Goal: Task Accomplishment & Management: Complete application form

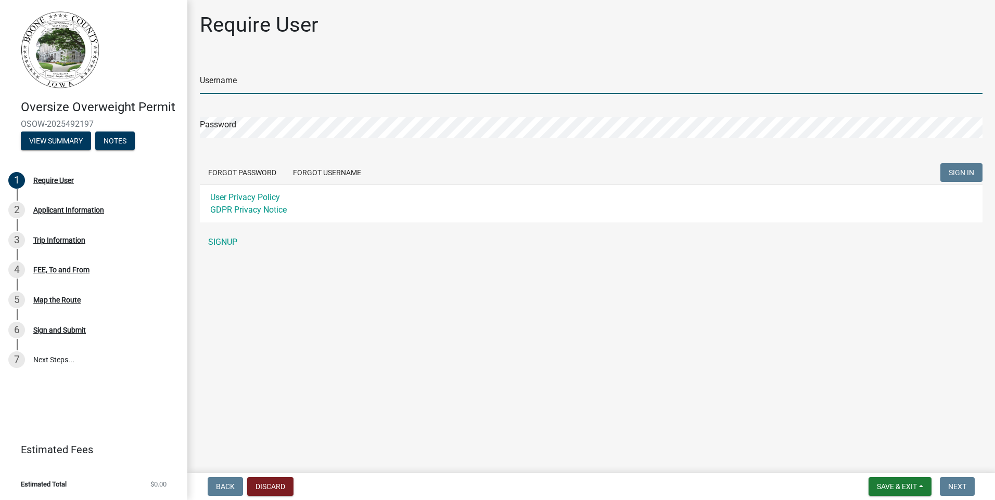
type input "hermandrainage"
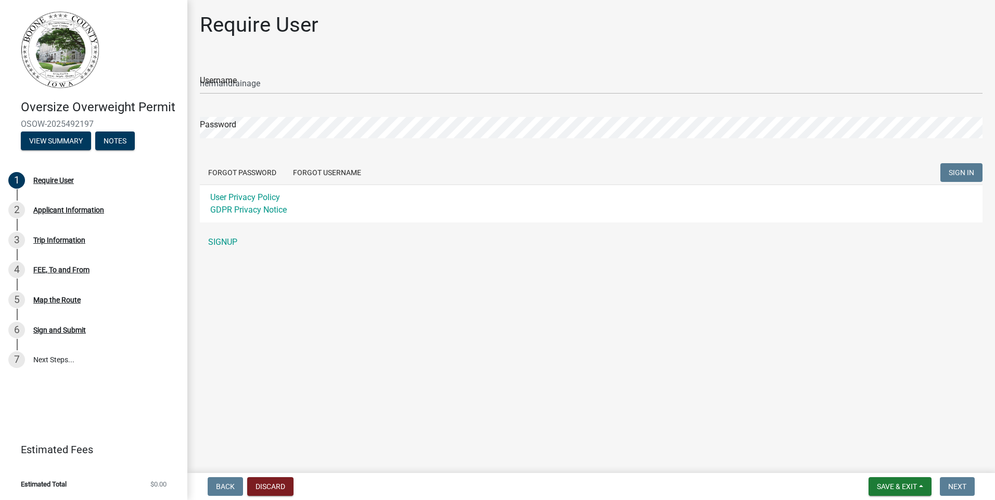
click at [960, 170] on span "SIGN IN" at bounding box center [960, 173] width 25 height 8
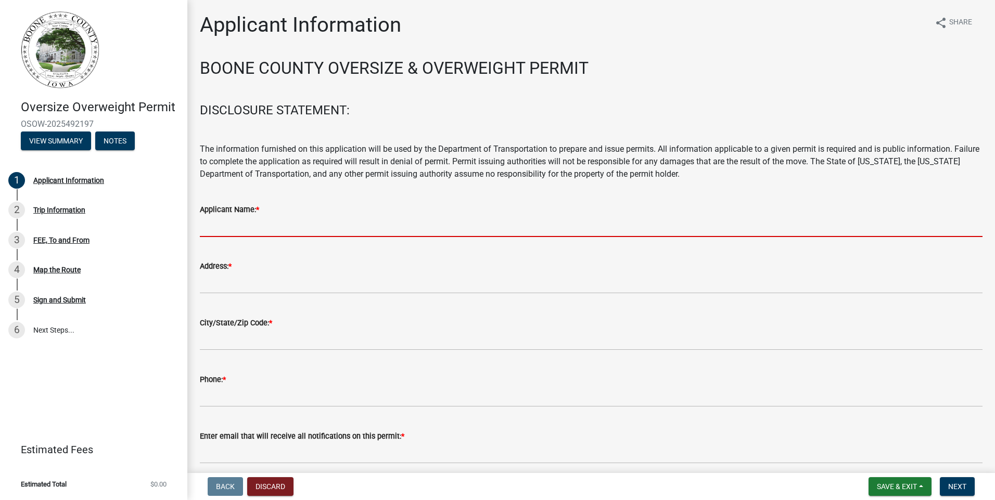
click at [327, 230] on input "Applicant Name: *" at bounding box center [591, 226] width 782 height 21
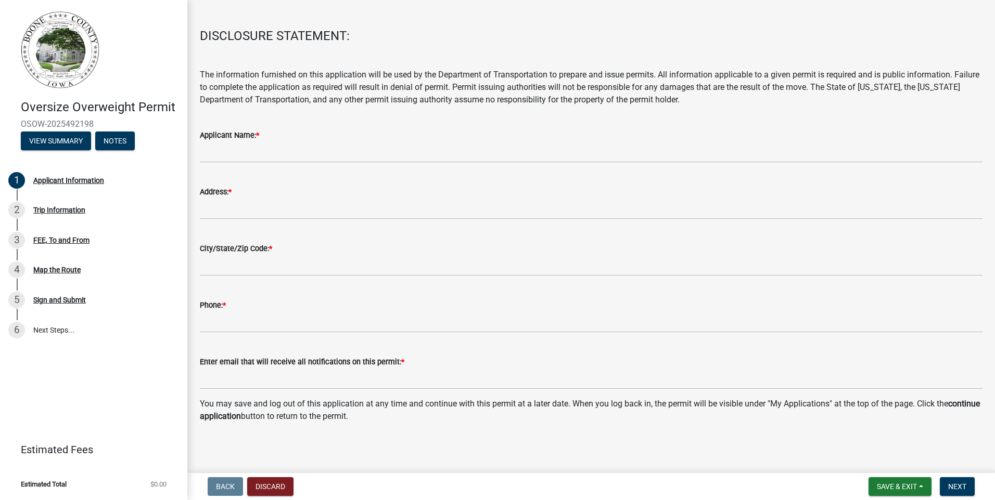
scroll to position [77, 0]
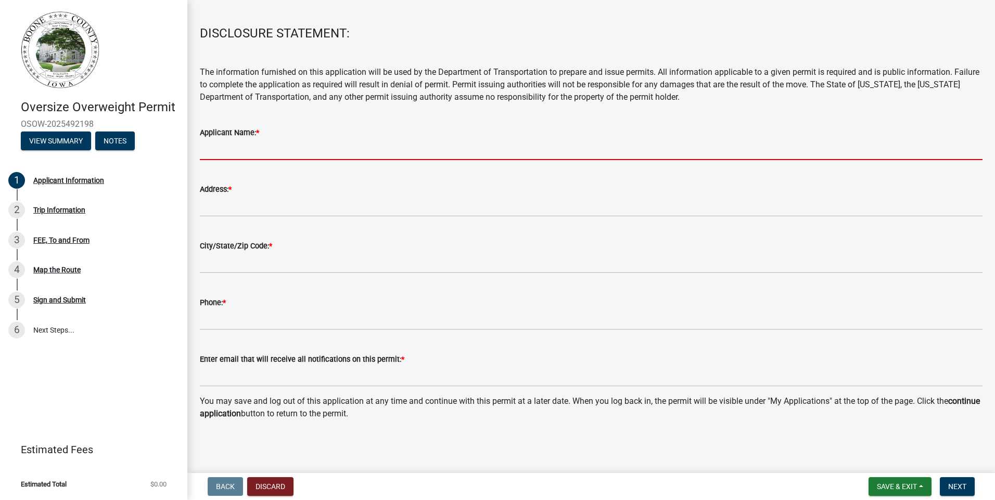
click at [270, 144] on input "Applicant Name: *" at bounding box center [591, 149] width 782 height 21
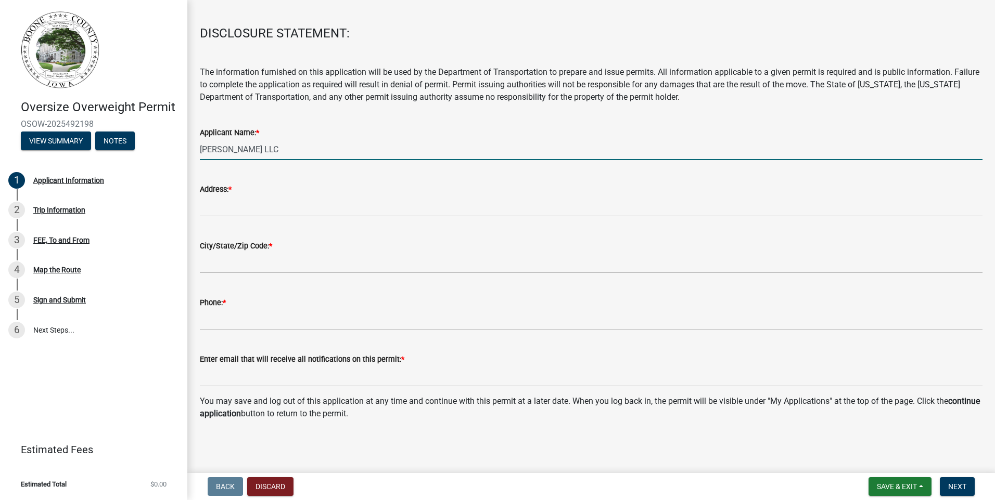
type input "[PERSON_NAME] LLC"
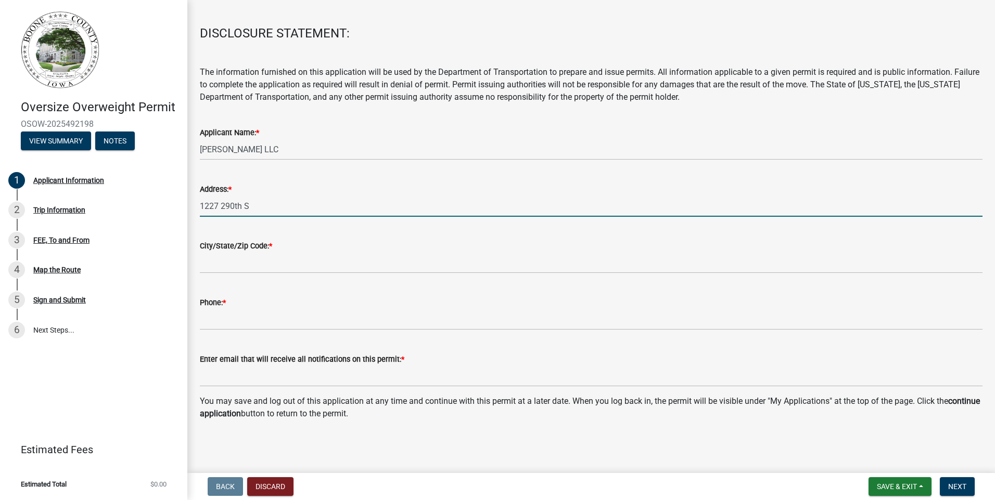
type input "[STREET_ADDRESS]"
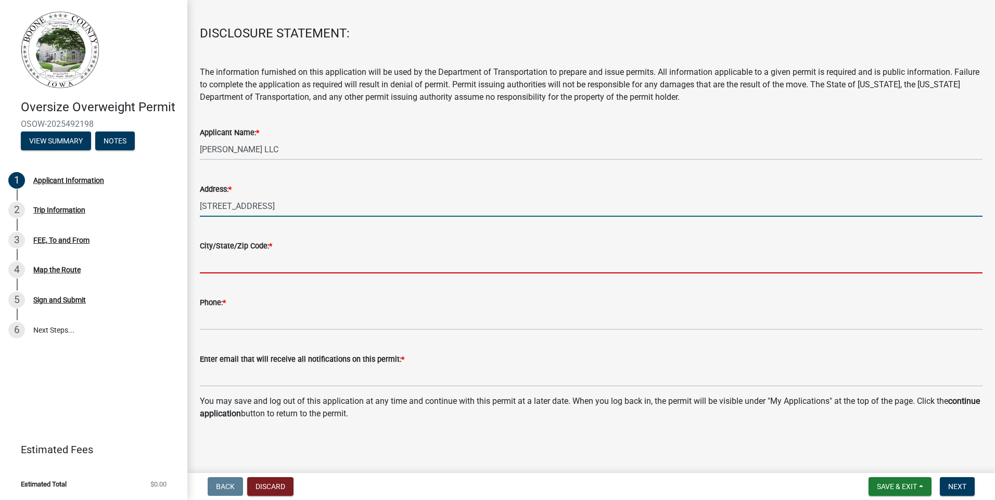
type input "Woodward"
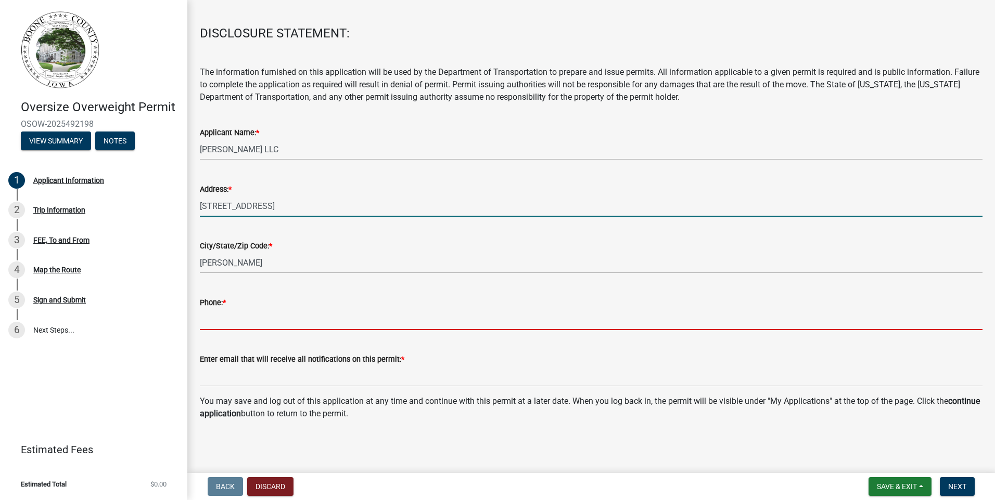
type input "5158909003"
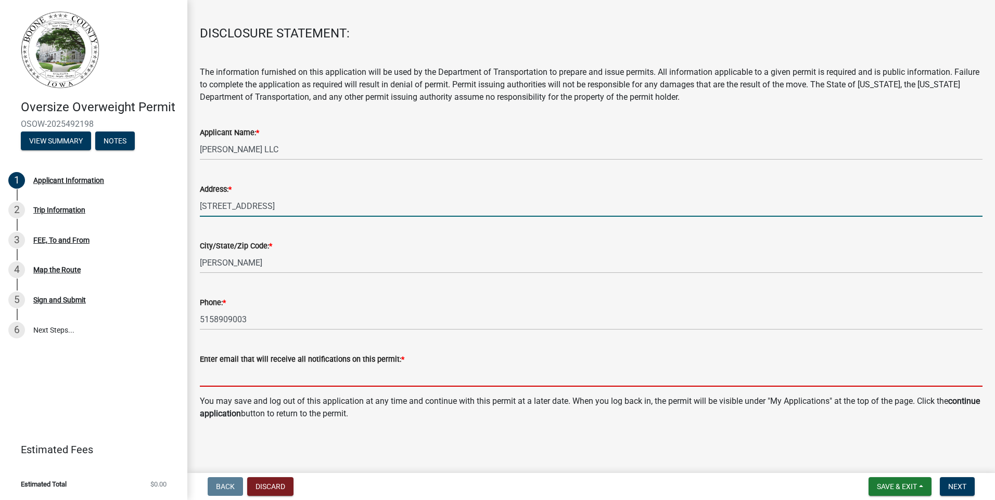
type input "hermandrainage@gmail.com"
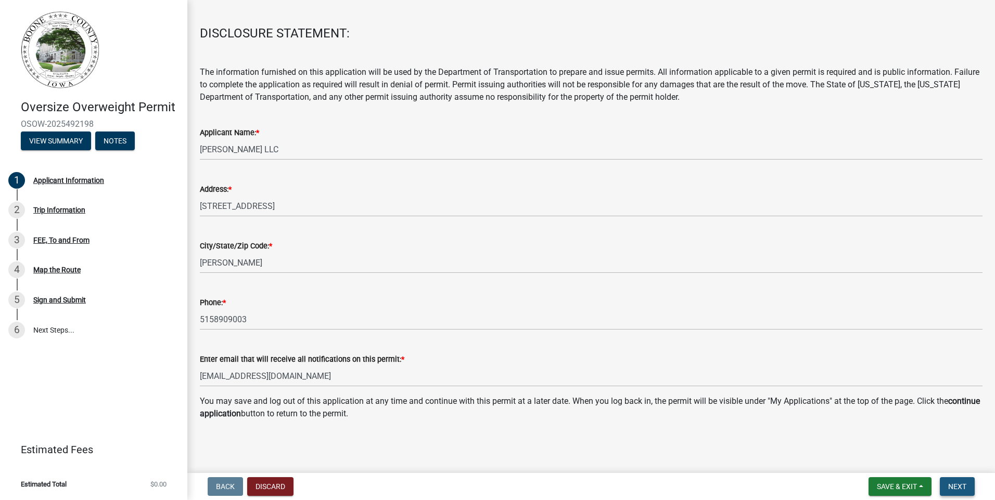
click at [958, 488] on span "Next" at bounding box center [957, 487] width 18 height 8
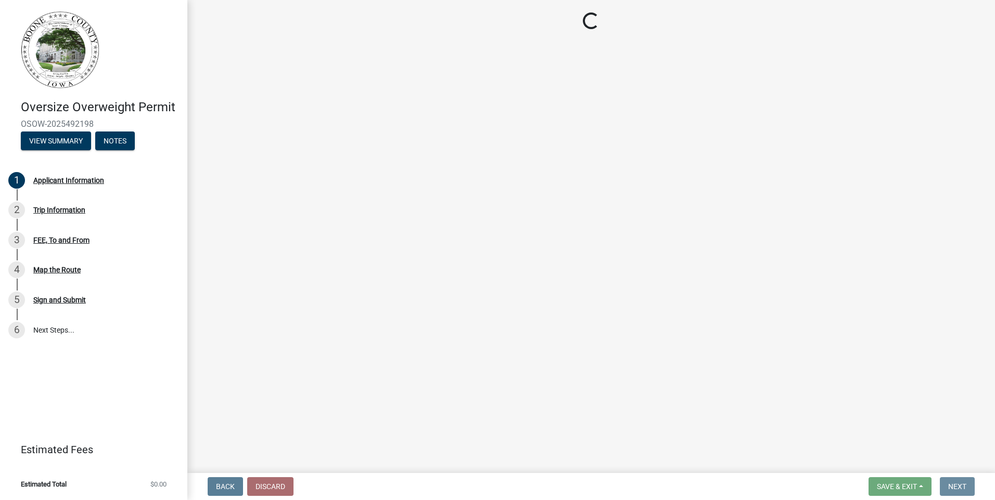
scroll to position [0, 0]
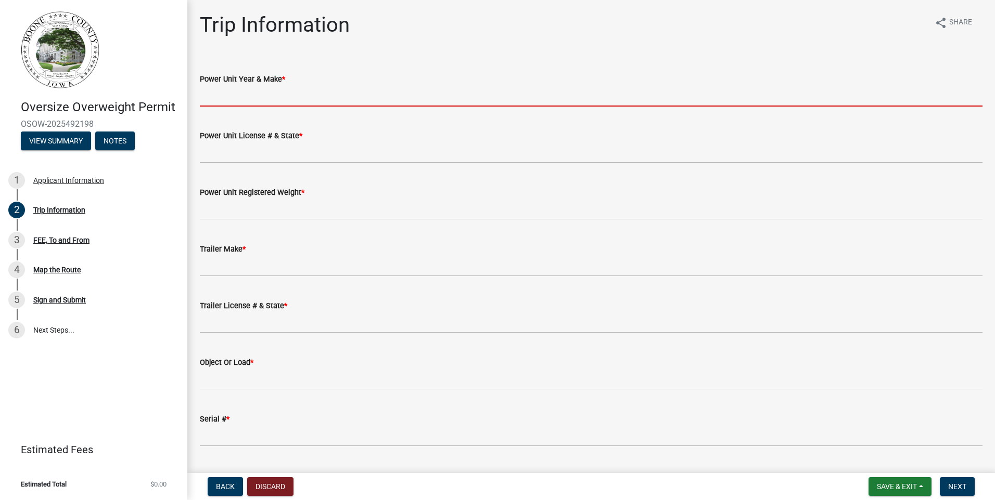
click at [307, 96] on input "Power Unit Year & Make *" at bounding box center [591, 95] width 782 height 21
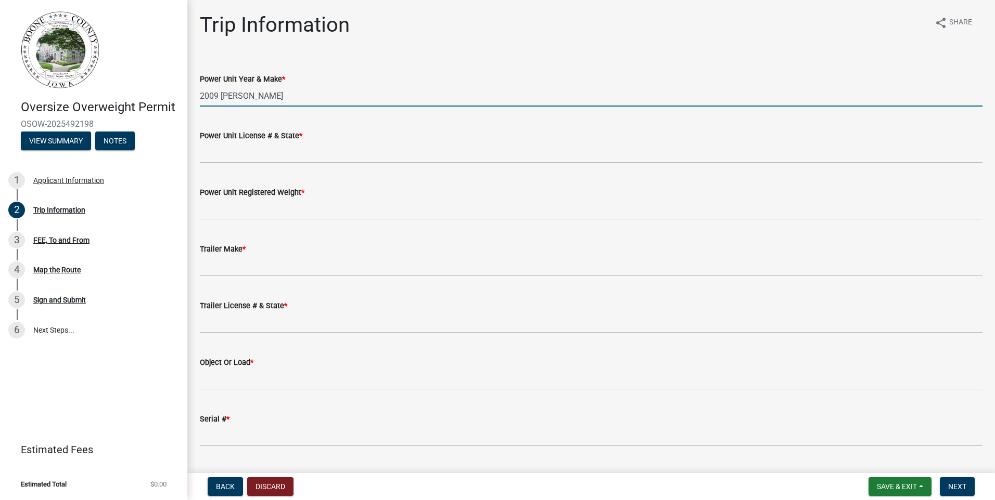
type input "2009 Mack"
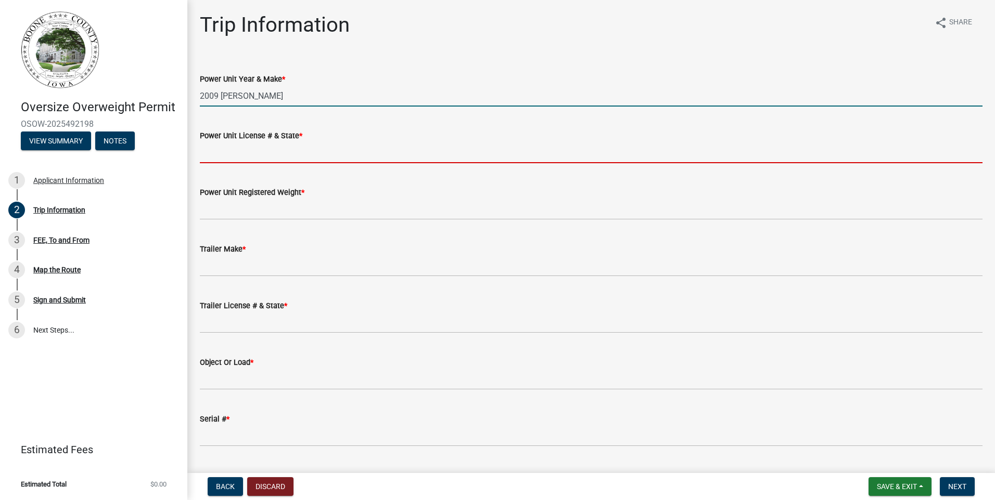
click at [481, 149] on input "Power Unit License # & State *" at bounding box center [591, 152] width 782 height 21
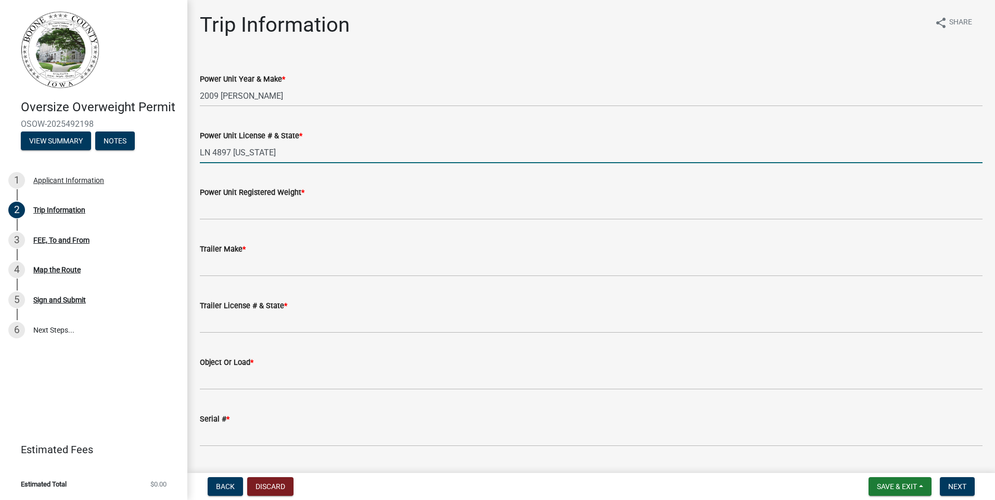
type input "LN 4897 Iowa"
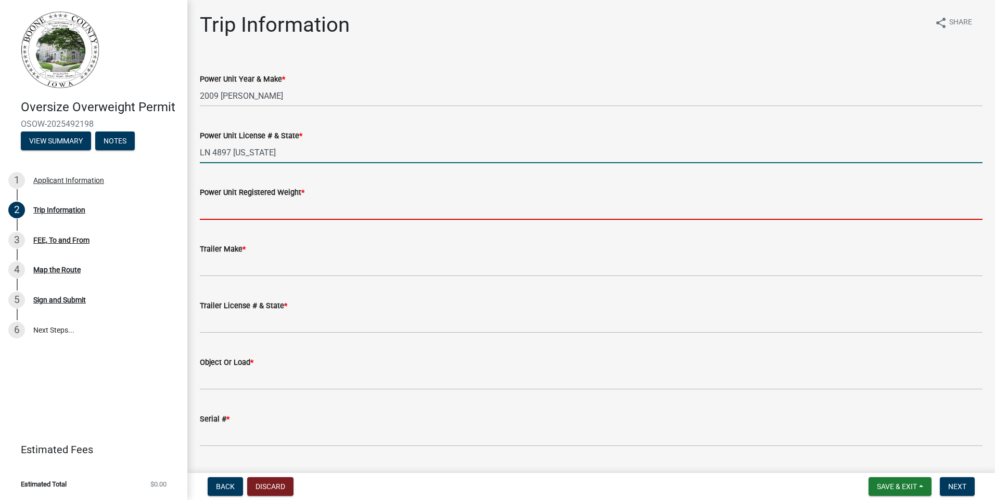
click at [250, 214] on input "Power Unit Registered Weight *" at bounding box center [591, 209] width 782 height 21
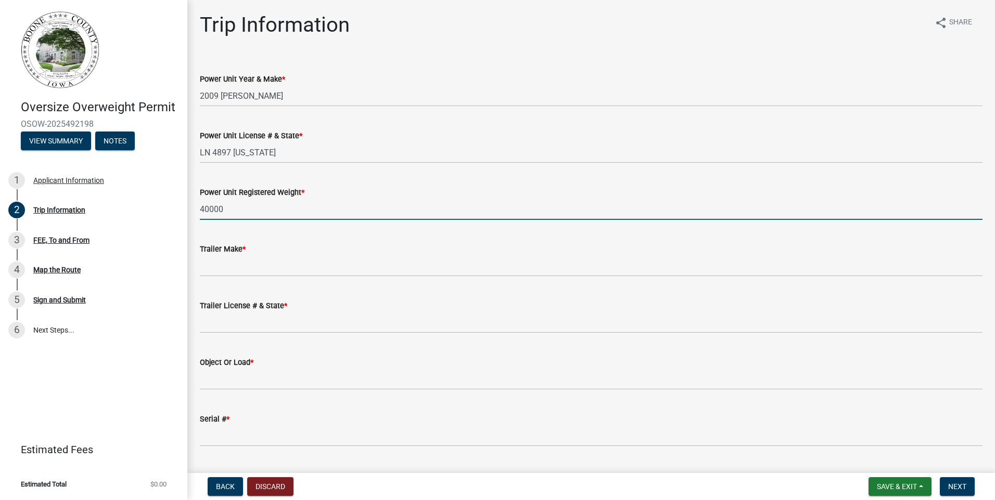
type input "40000"
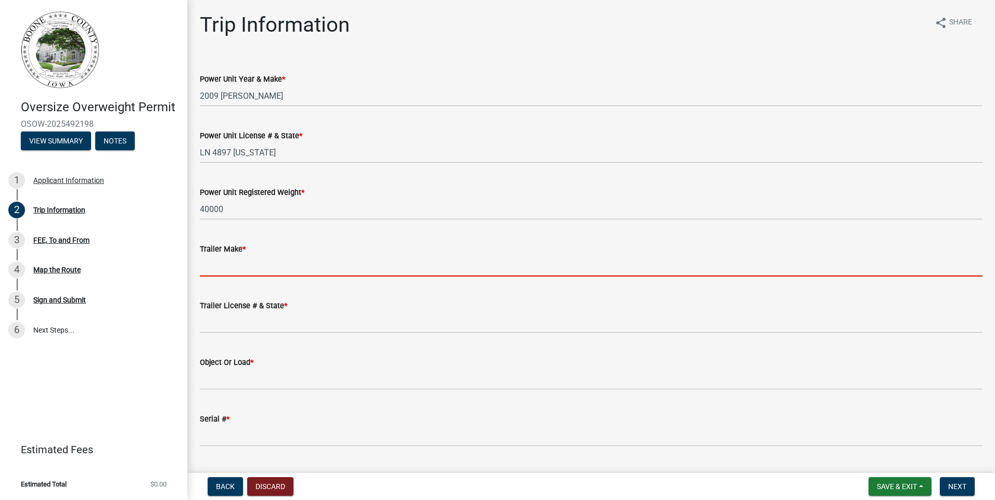
click at [222, 266] on input "Trailer Make *" at bounding box center [591, 265] width 782 height 21
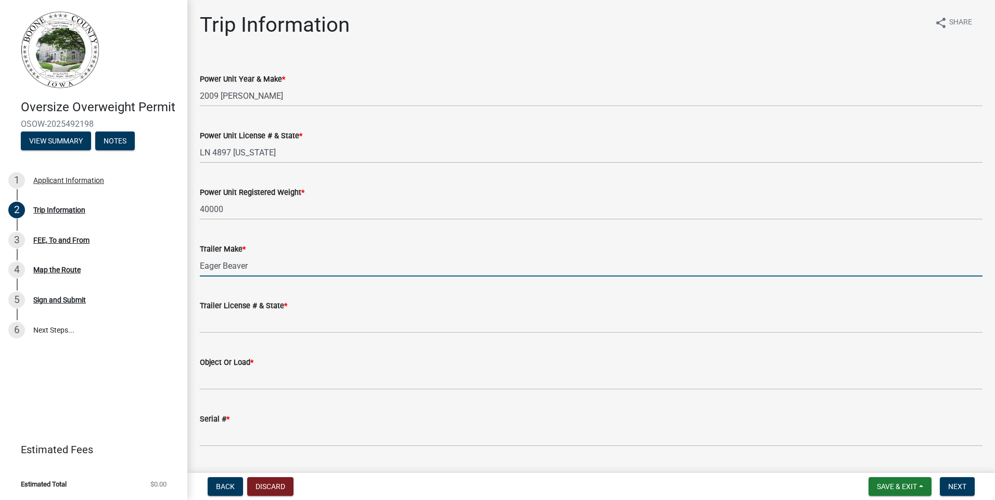
type input "Eager Beaver"
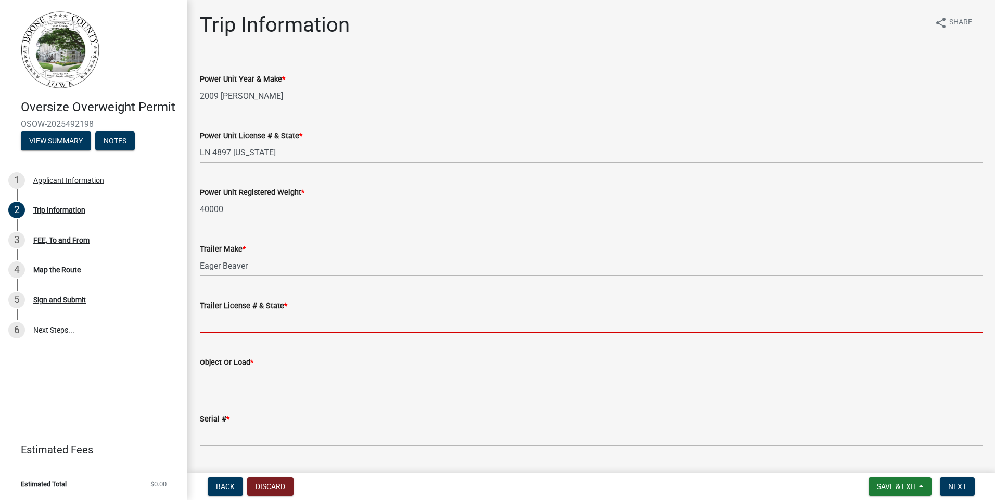
click at [243, 327] on input "Trailer License # & State *" at bounding box center [591, 322] width 782 height 21
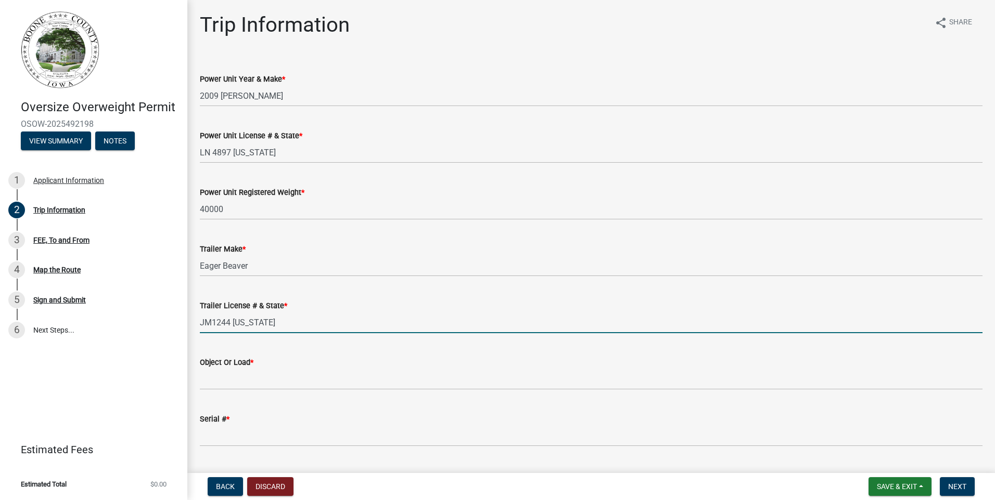
type input "JM1244 Iowa"
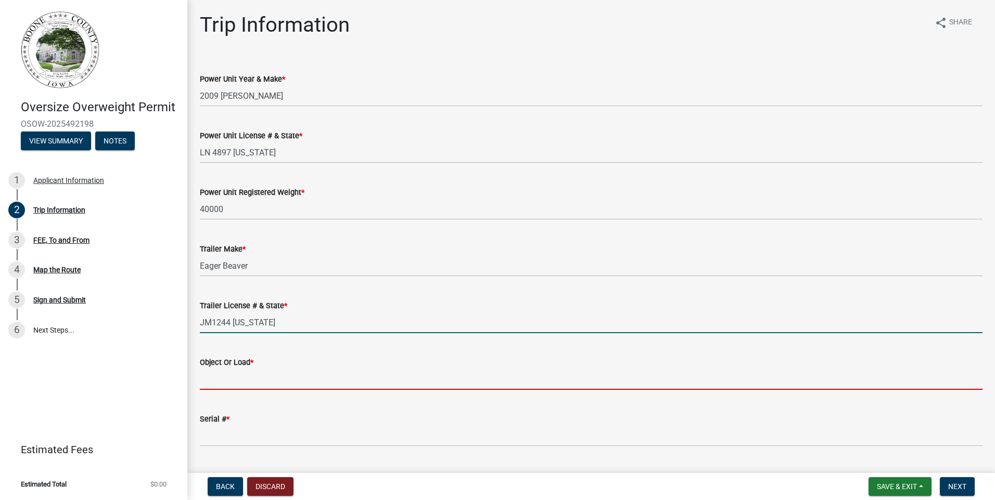
click at [340, 376] on input "Object Or Load *" at bounding box center [591, 379] width 782 height 21
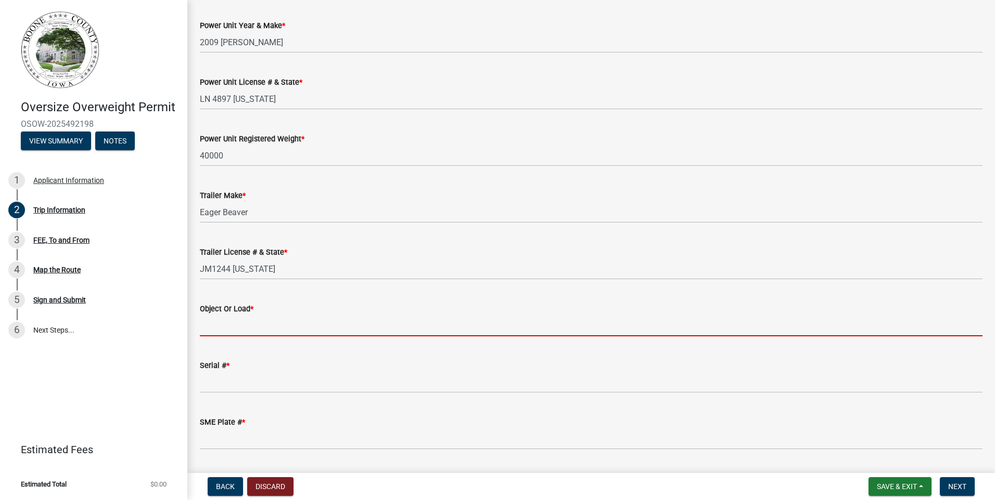
scroll to position [104, 0]
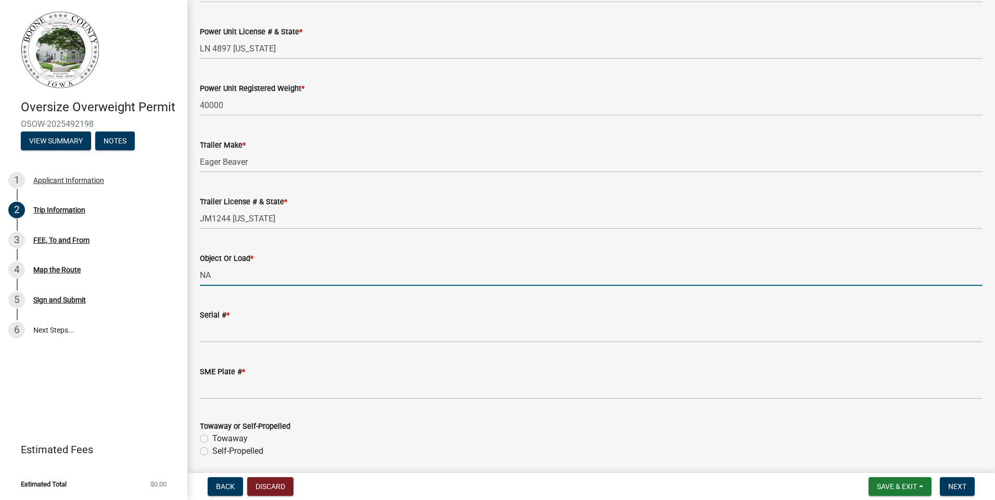
type input "NA"
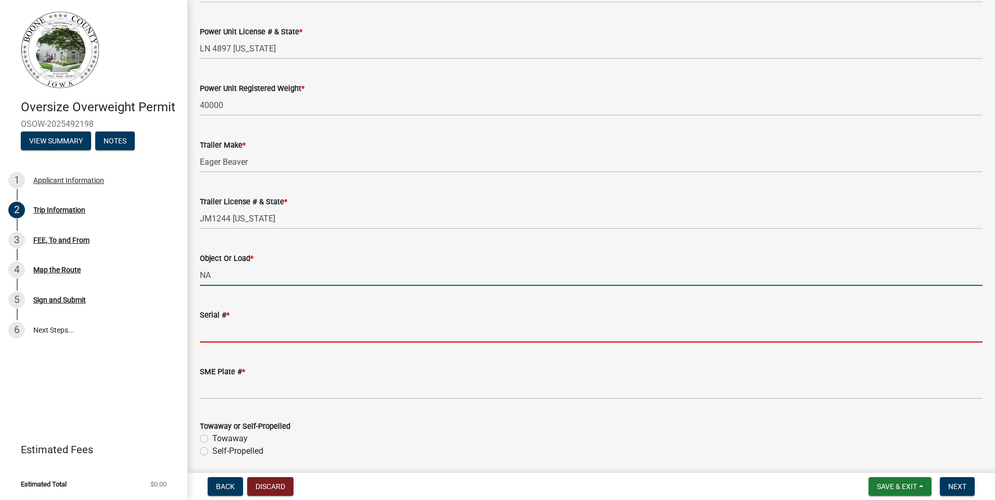
click at [257, 340] on input "Serial # *" at bounding box center [591, 331] width 782 height 21
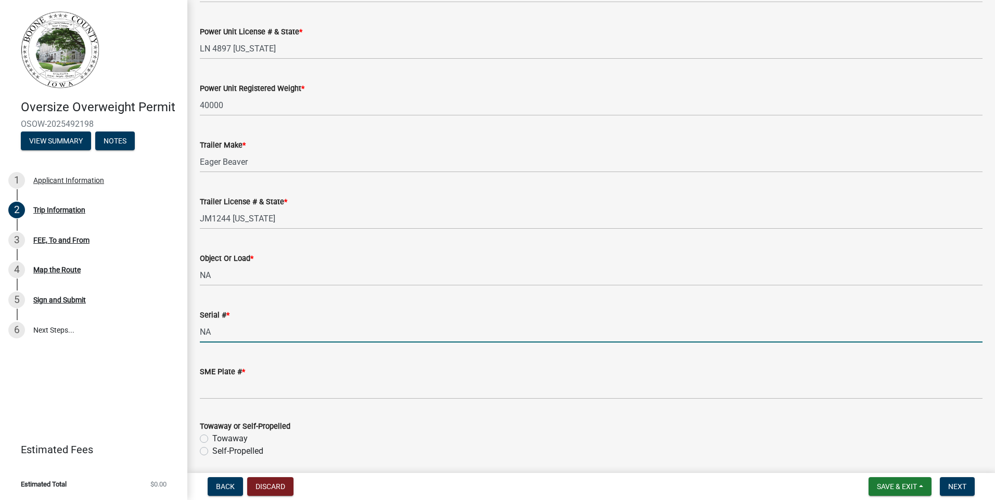
type input "NA"
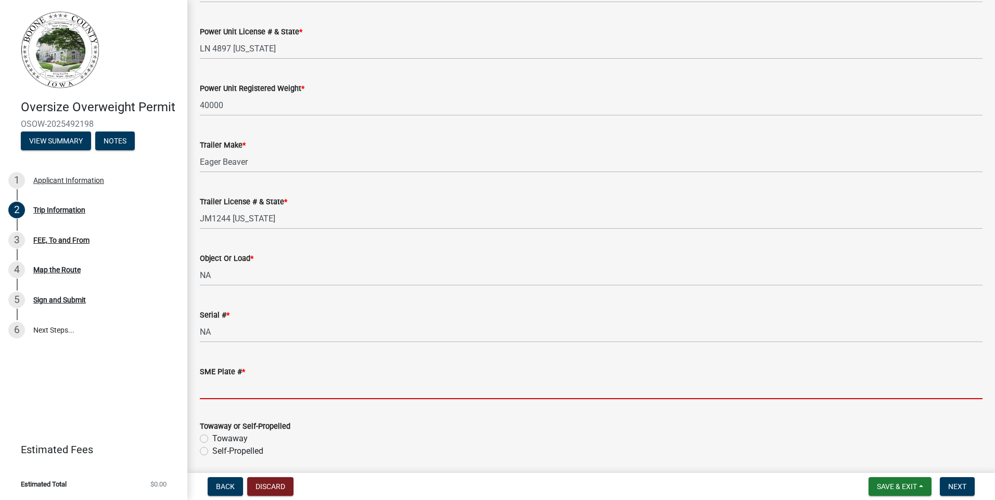
click at [298, 382] on input "SME Plate # *" at bounding box center [591, 388] width 782 height 21
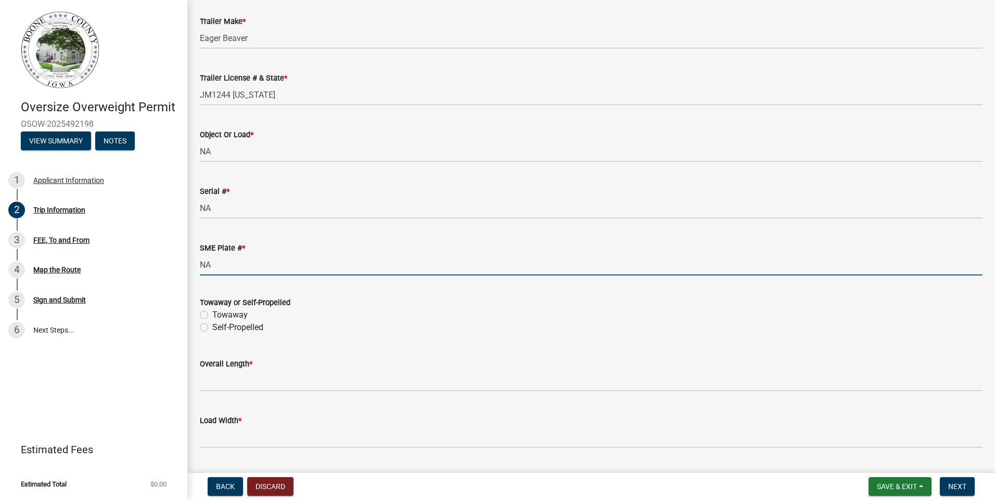
scroll to position [260, 0]
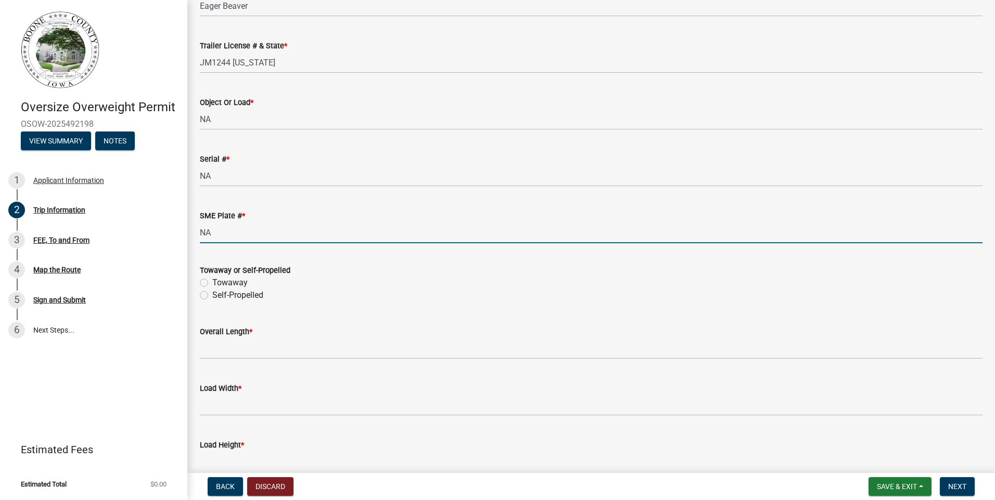
type input "NA"
click at [212, 284] on label "Towaway" at bounding box center [229, 283] width 35 height 12
click at [212, 283] on input "Towaway" at bounding box center [215, 280] width 7 height 7
radio input "true"
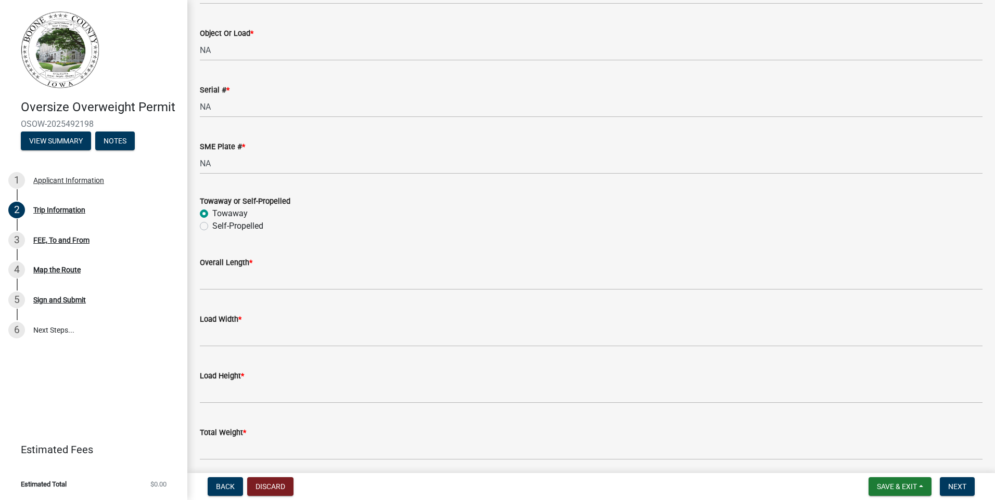
scroll to position [364, 0]
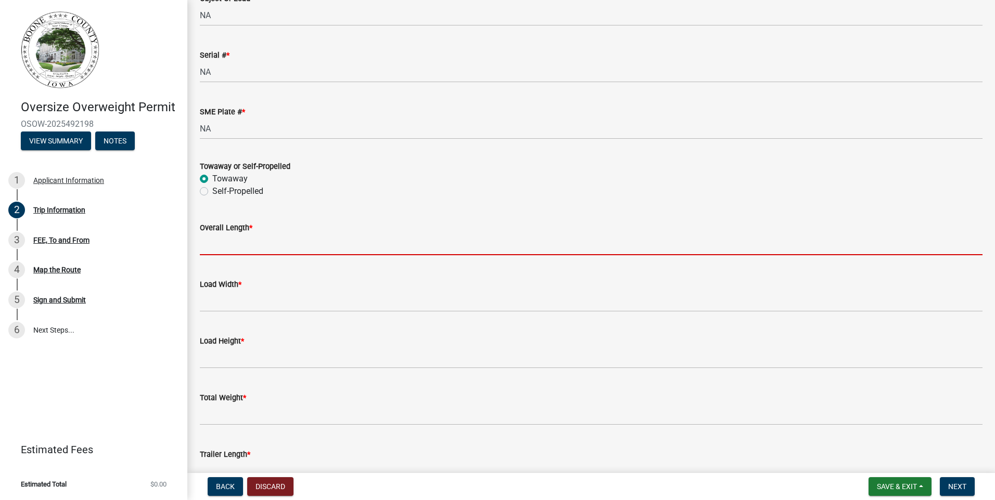
click at [239, 249] on input "Overall Length *" at bounding box center [591, 244] width 782 height 21
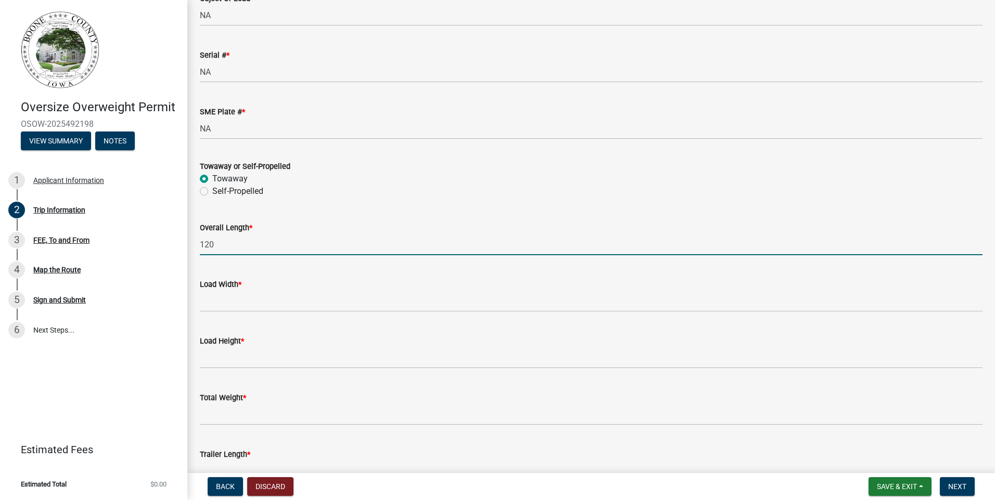
type input "120"
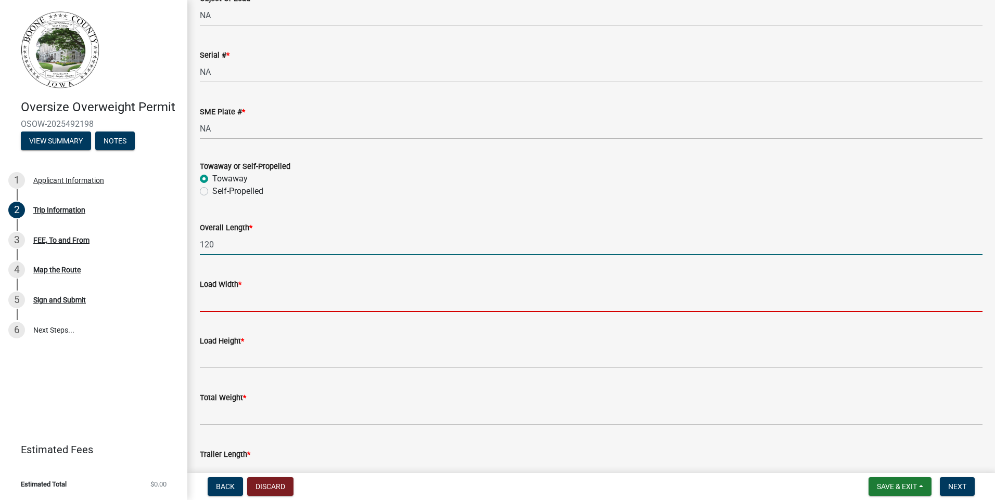
click at [224, 299] on input "Load Width *" at bounding box center [591, 301] width 782 height 21
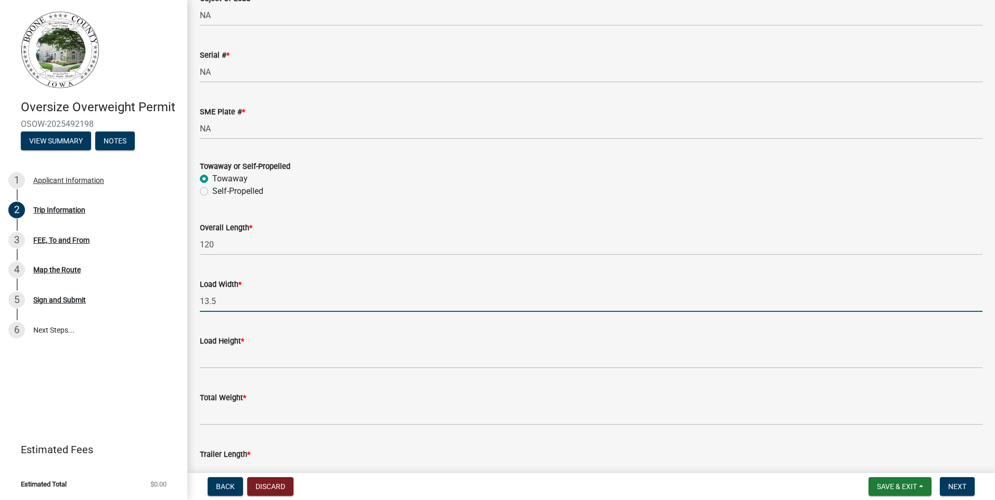
type input "13.5"
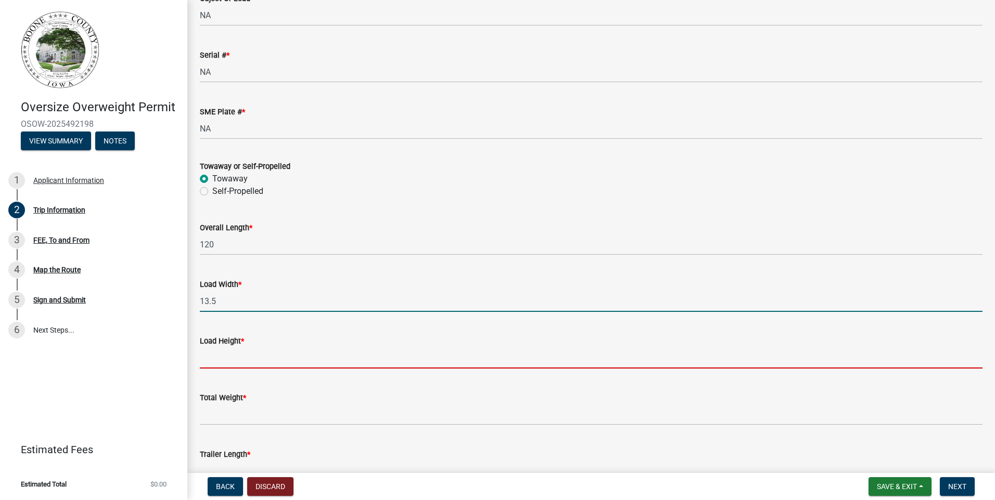
click at [230, 355] on input "Load Height *" at bounding box center [591, 357] width 782 height 21
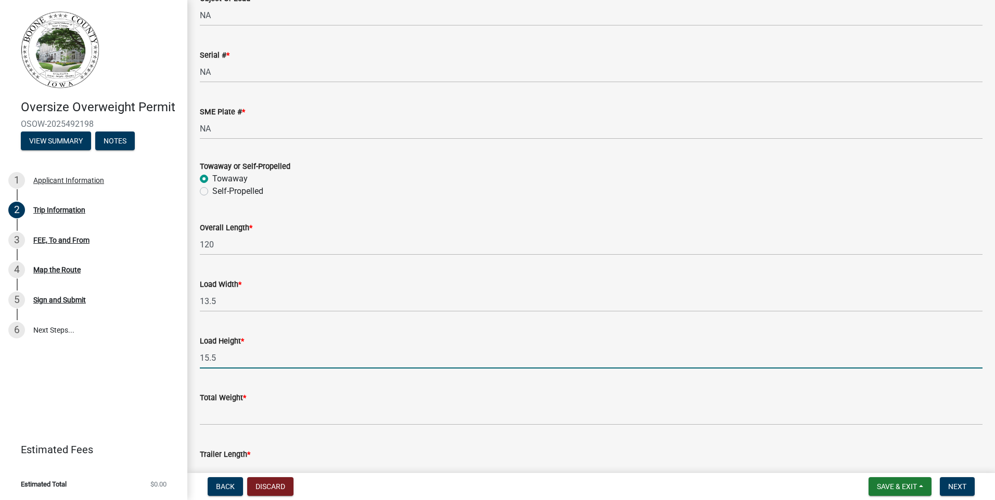
type input "15.5"
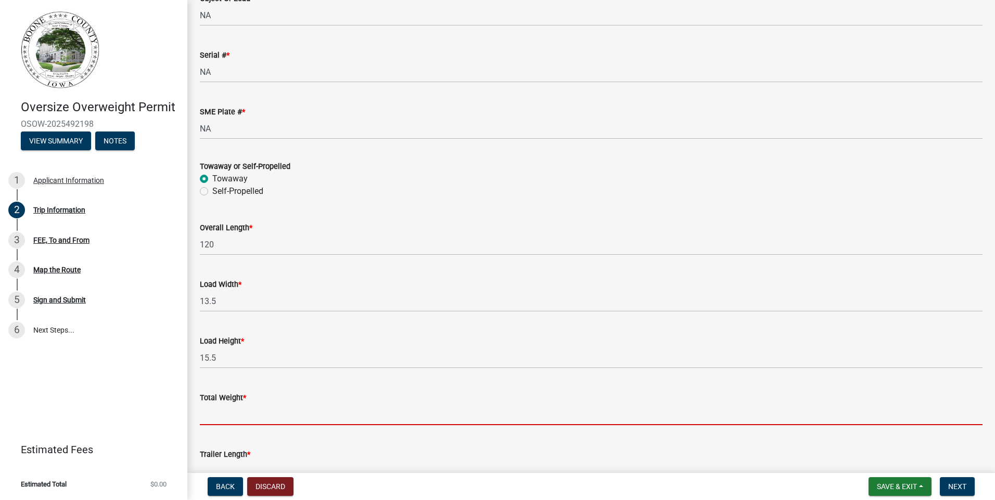
click at [239, 413] on input "Total Weight *" at bounding box center [591, 414] width 782 height 21
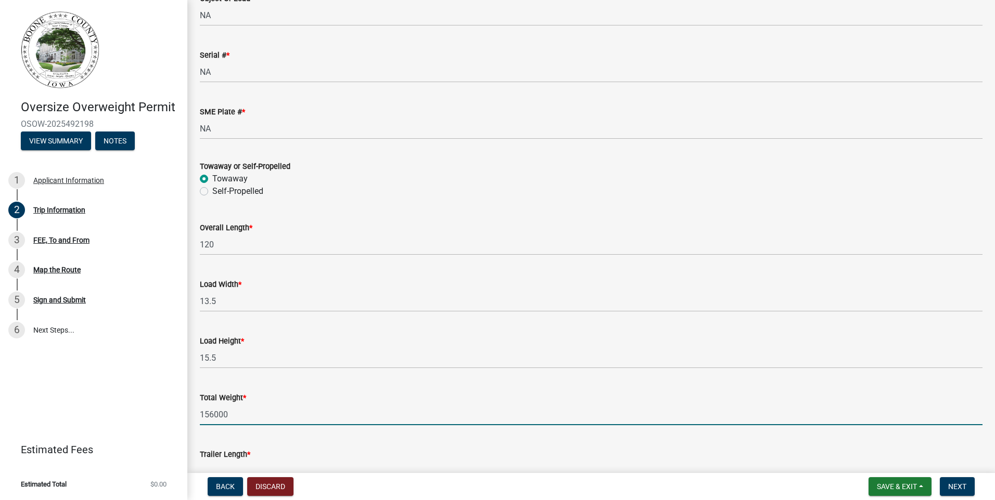
scroll to position [572, 0]
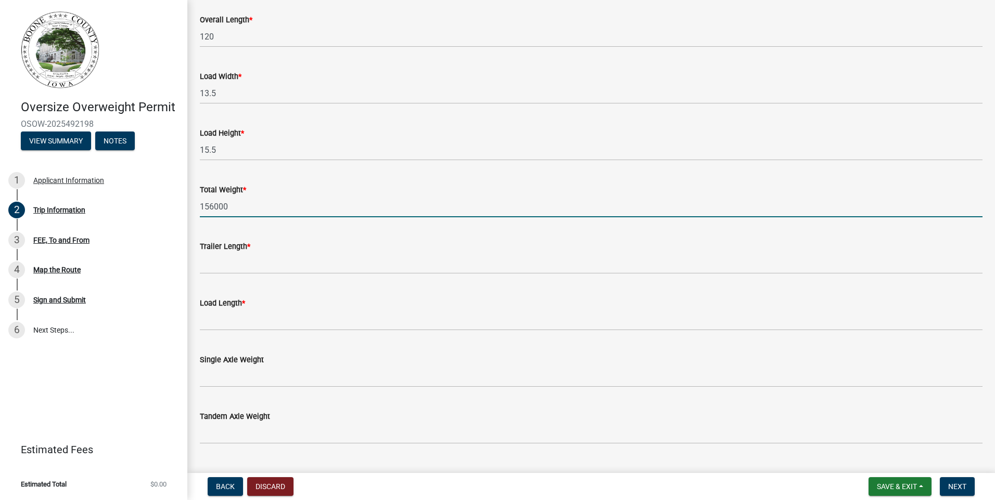
type input "156000"
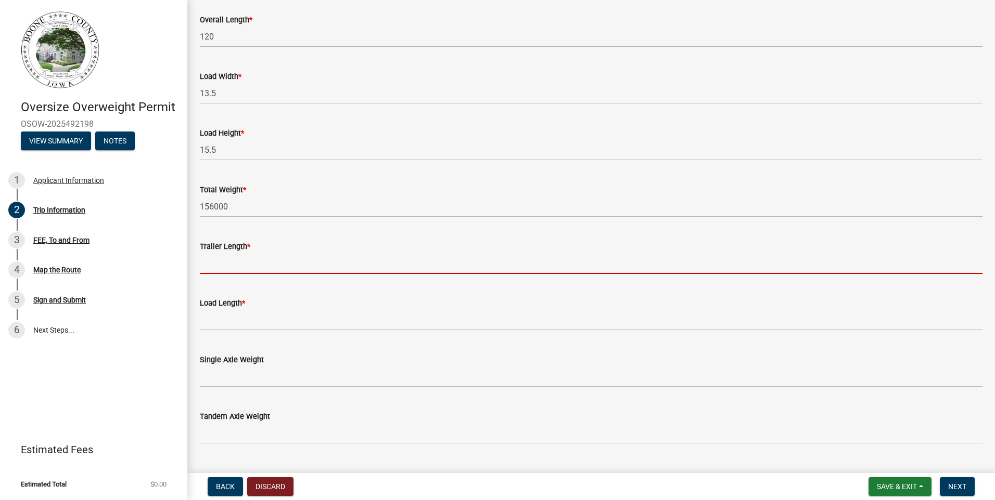
click at [247, 260] on input "Trailer Length *" at bounding box center [591, 263] width 782 height 21
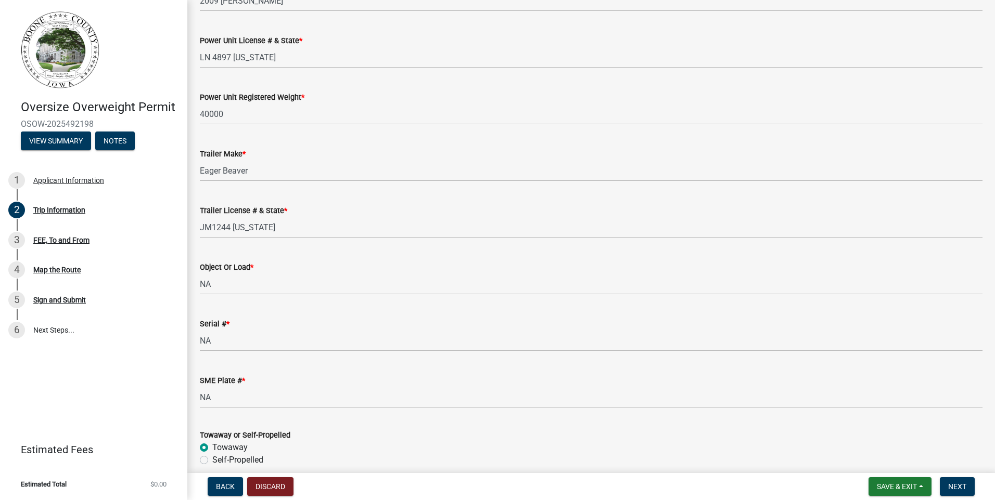
scroll to position [0, 0]
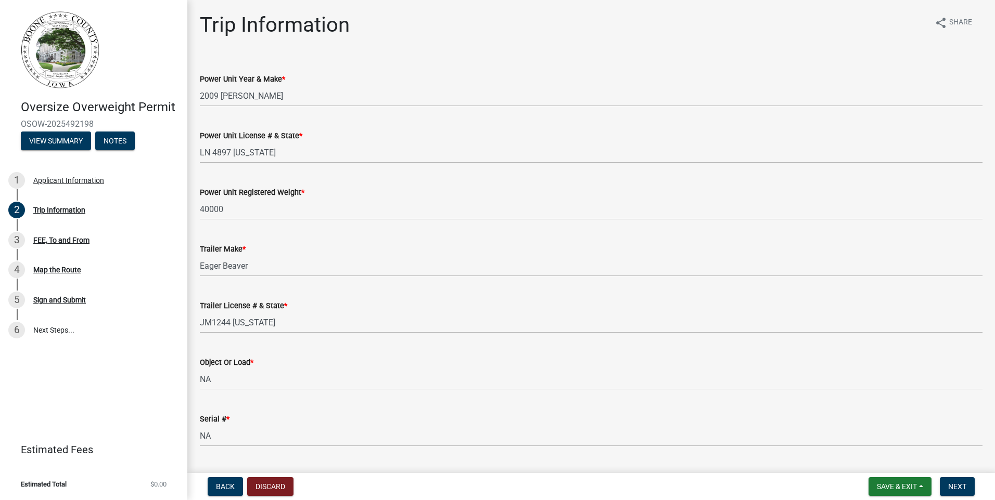
type input "N/a"
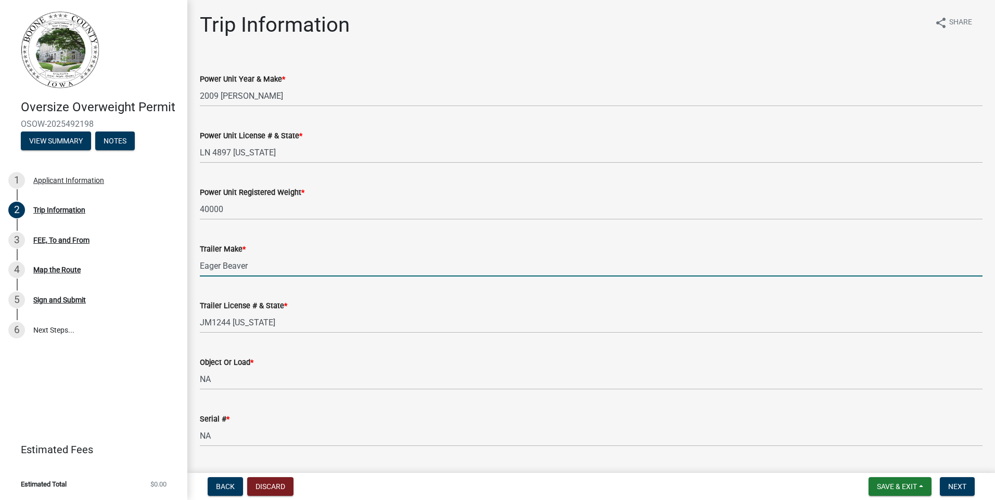
drag, startPoint x: 288, startPoint y: 264, endPoint x: 209, endPoint y: 261, distance: 78.6
click at [209, 261] on input "Eager Beaver" at bounding box center [591, 265] width 782 height 21
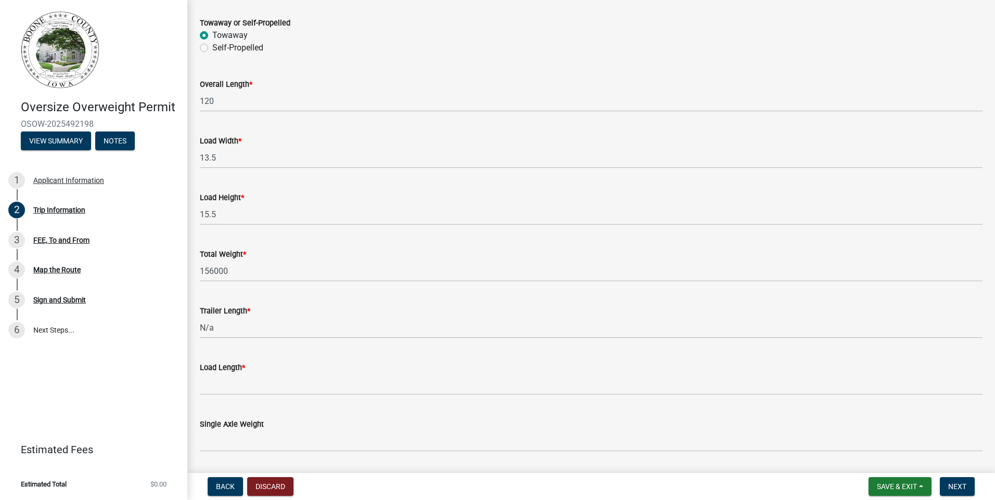
scroll to position [572, 0]
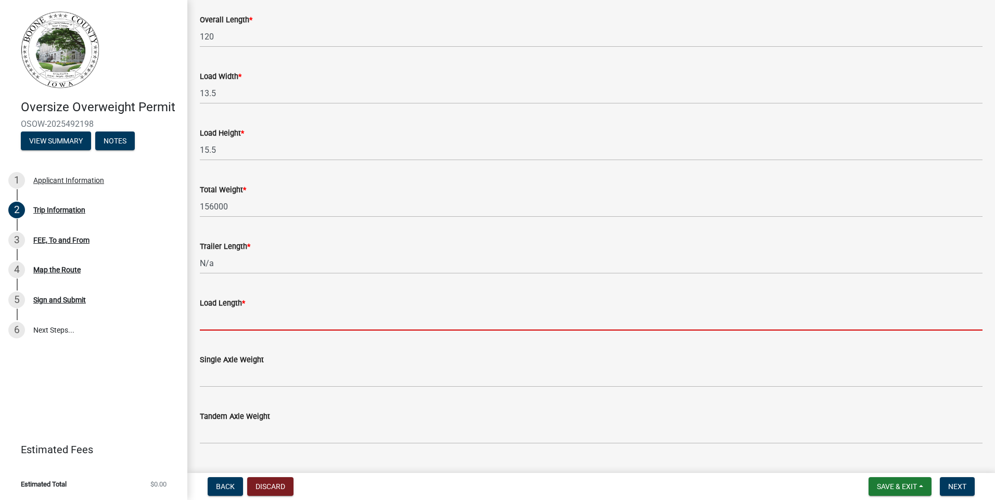
click at [237, 316] on input "Load Length *" at bounding box center [591, 319] width 782 height 21
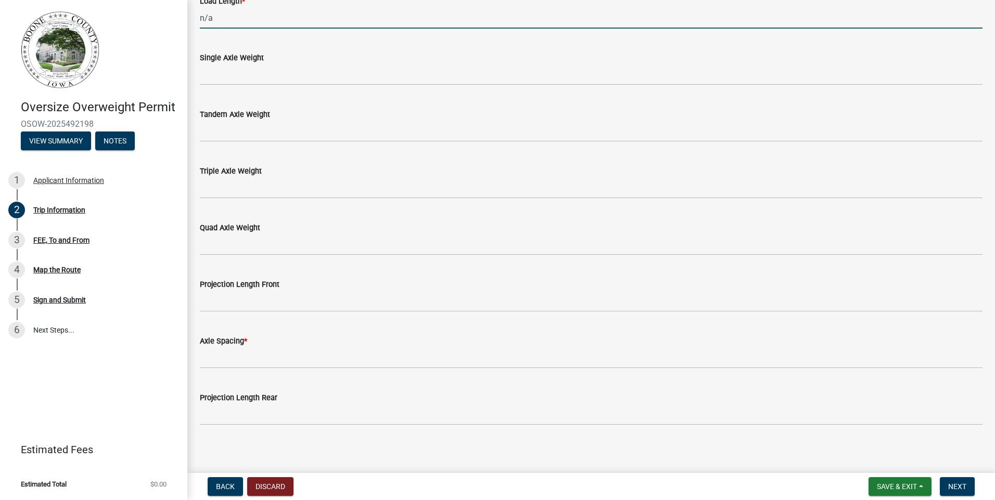
scroll to position [880, 0]
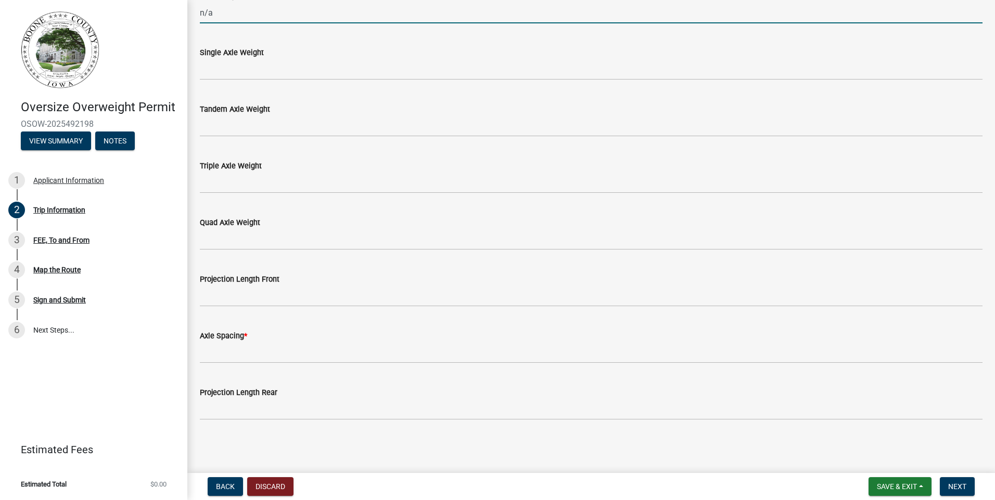
type input "n/a"
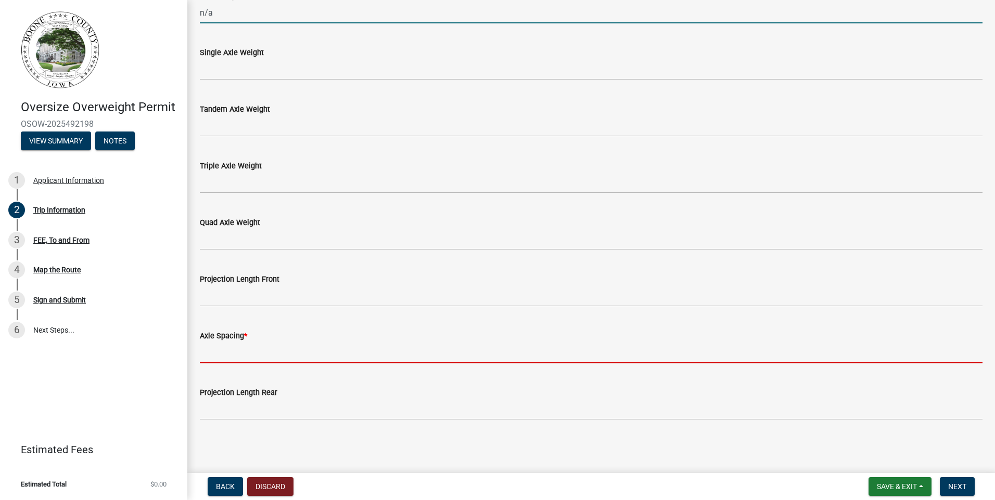
click at [291, 355] on input "Axle Spacing *" at bounding box center [591, 352] width 782 height 21
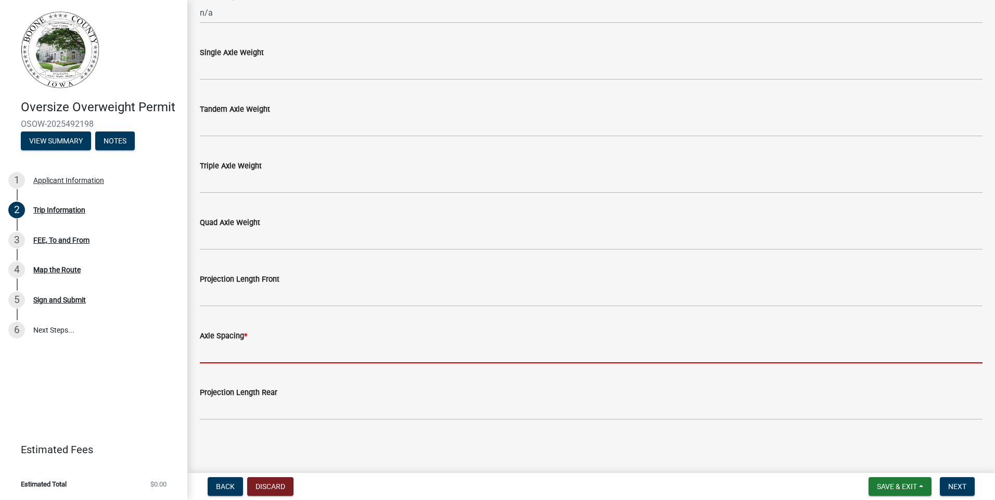
type input "N/A"
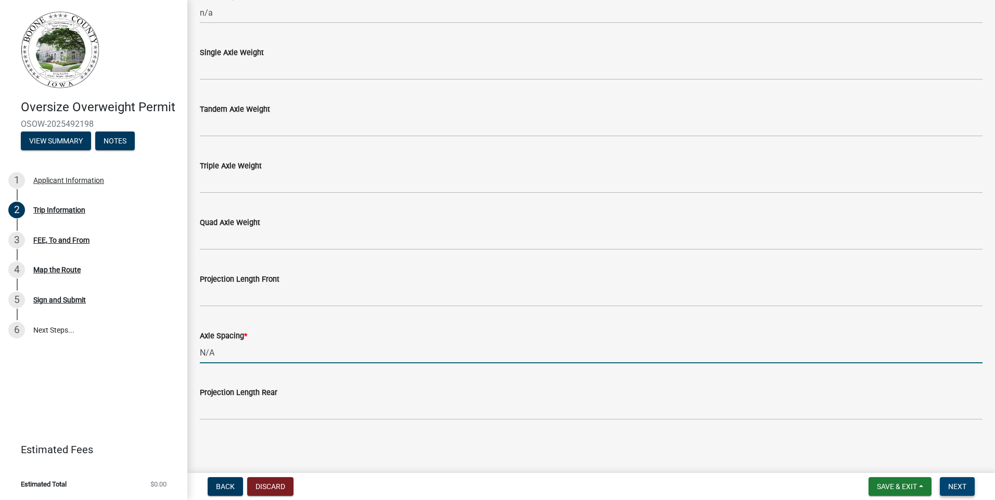
click at [953, 490] on span "Next" at bounding box center [957, 487] width 18 height 8
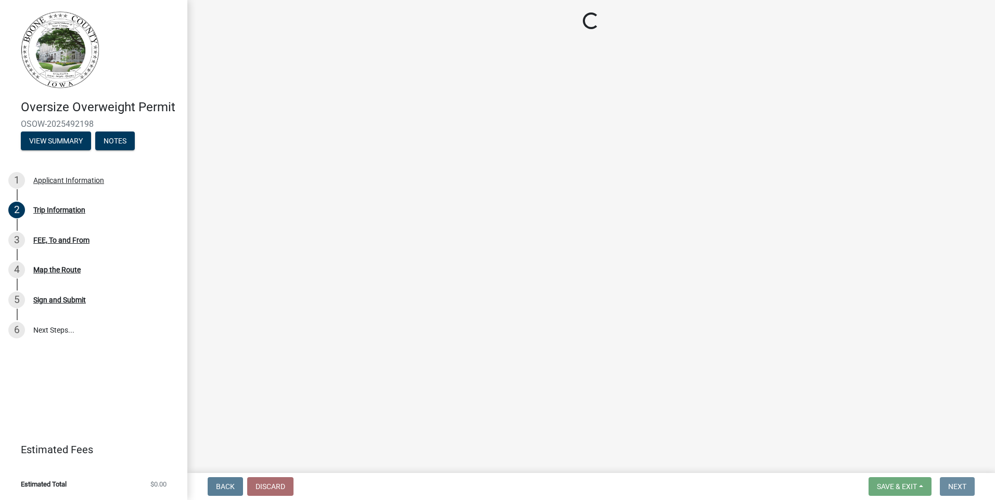
scroll to position [0, 0]
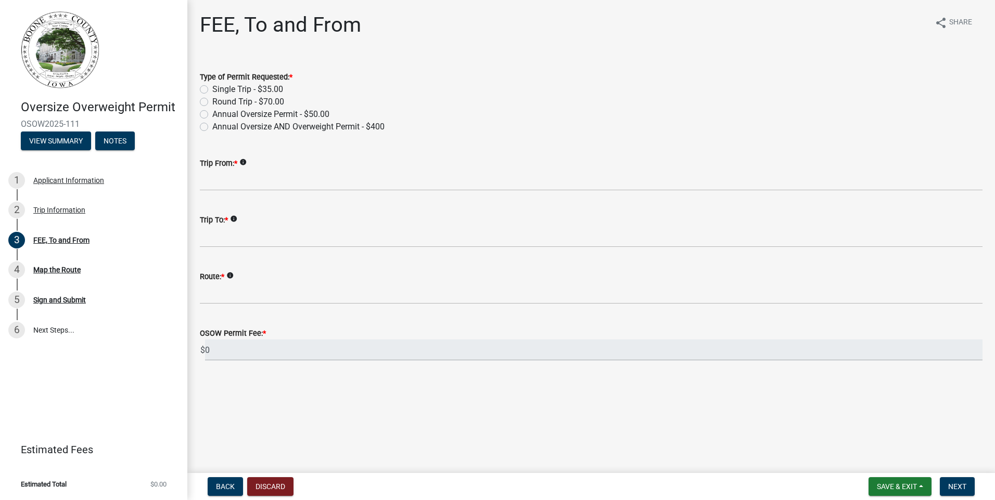
click at [212, 123] on label "Annual Oversize AND Overweight Permit - $400" at bounding box center [298, 127] width 172 height 12
click at [212, 123] on input "Annual Oversize AND Overweight Permit - $400" at bounding box center [215, 124] width 7 height 7
radio input "true"
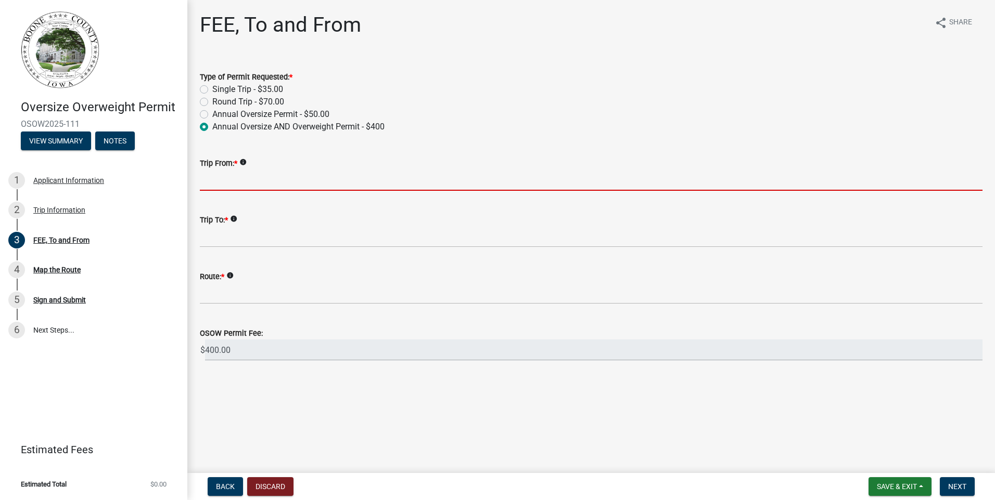
click at [343, 188] on input "Trip From: *" at bounding box center [591, 180] width 782 height 21
click at [347, 179] on input "Trip From: *" at bounding box center [591, 180] width 782 height 21
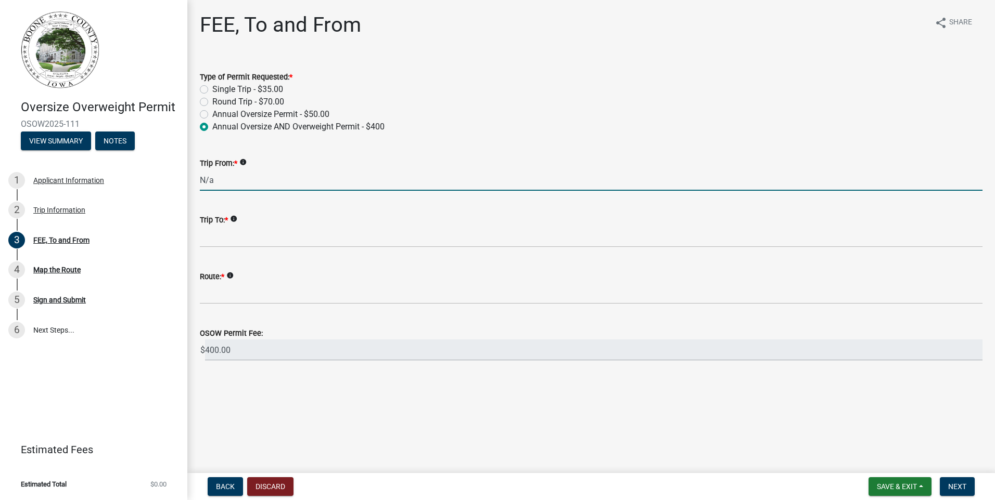
type input "N/a"
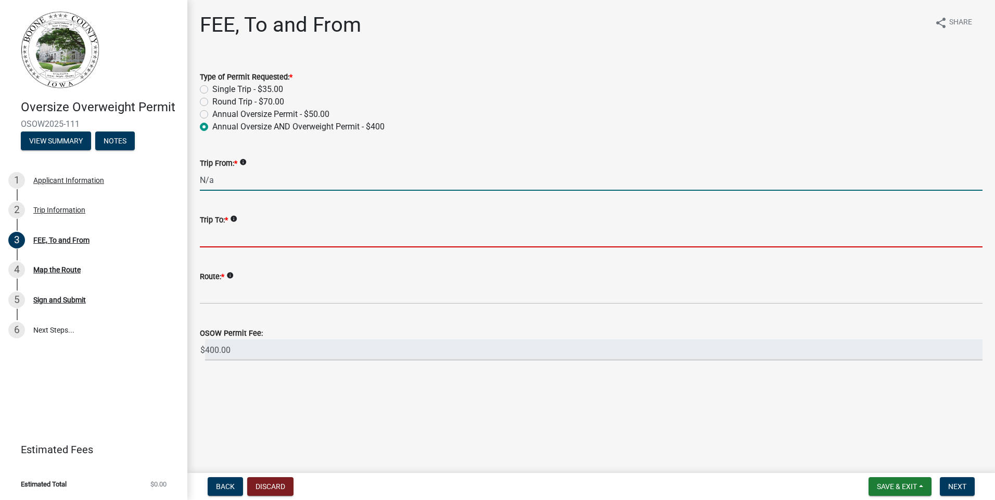
click at [279, 236] on input "Trip To: *" at bounding box center [591, 236] width 782 height 21
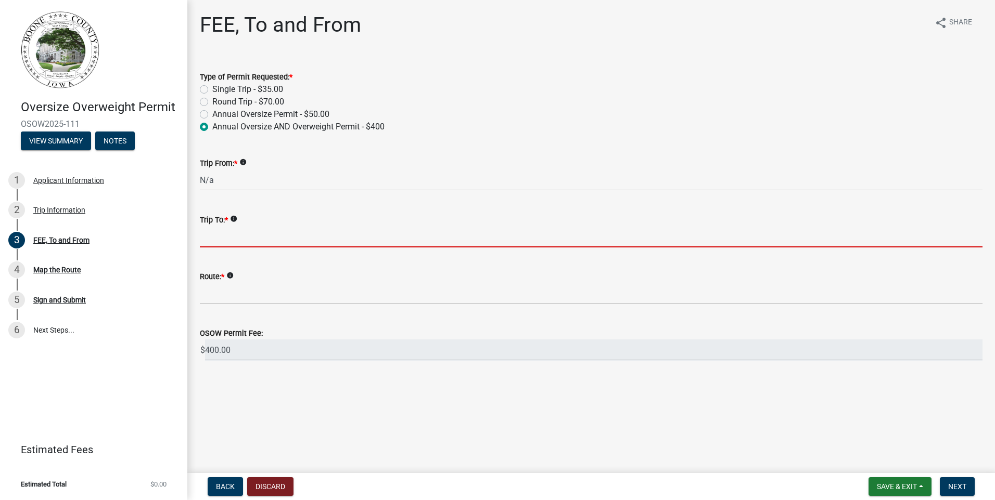
type input "M"
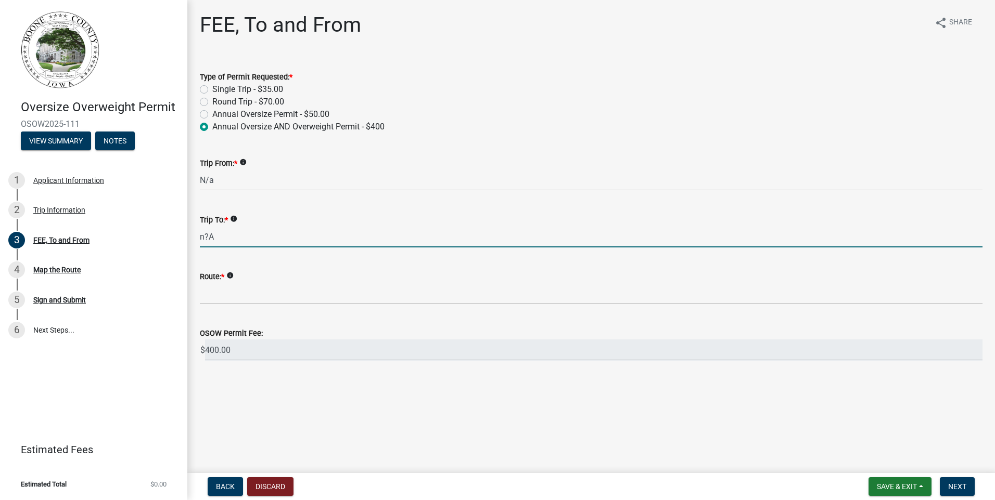
type input "n?A"
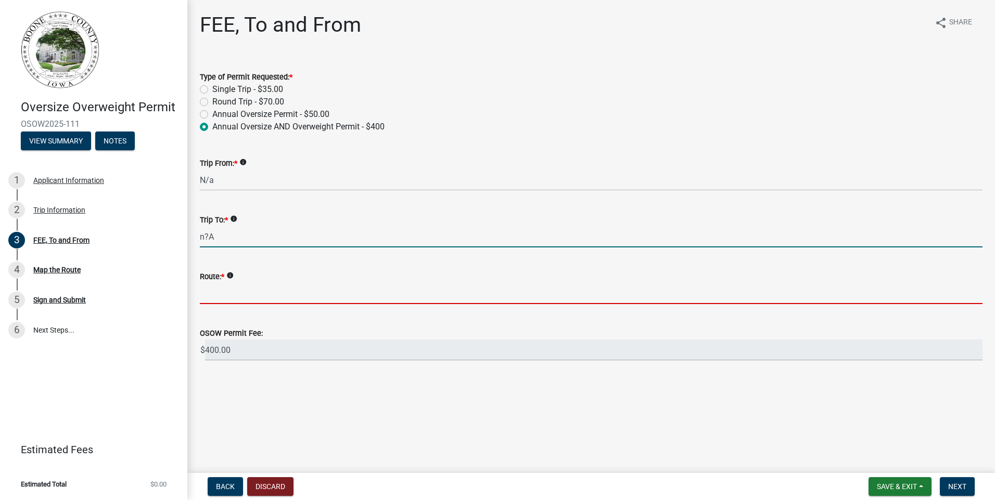
click at [223, 294] on input "Route: *" at bounding box center [591, 293] width 782 height 21
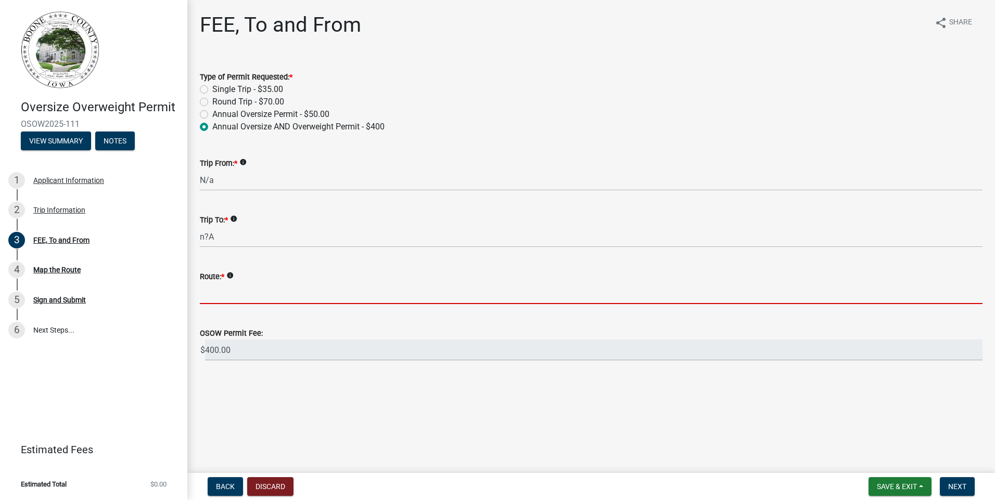
type input "n/a"
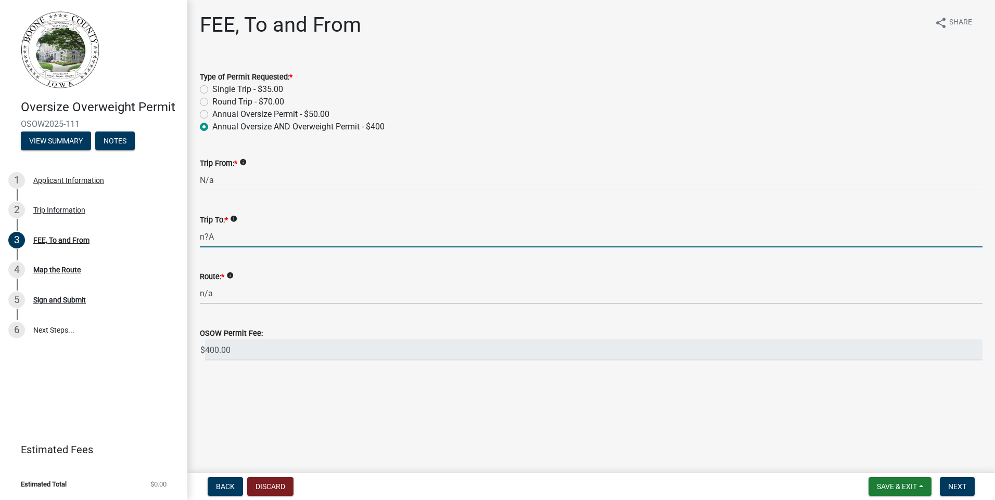
click at [227, 239] on input "n?A" at bounding box center [591, 236] width 782 height 21
drag, startPoint x: 227, startPoint y: 239, endPoint x: 187, endPoint y: 236, distance: 40.7
click at [187, 236] on div "Oversize Overweight Permit OSOW2025-111 View Summary Notes 1 Applicant Informat…" at bounding box center [497, 250] width 995 height 500
type input "n/a"
click at [962, 486] on span "Next" at bounding box center [957, 487] width 18 height 8
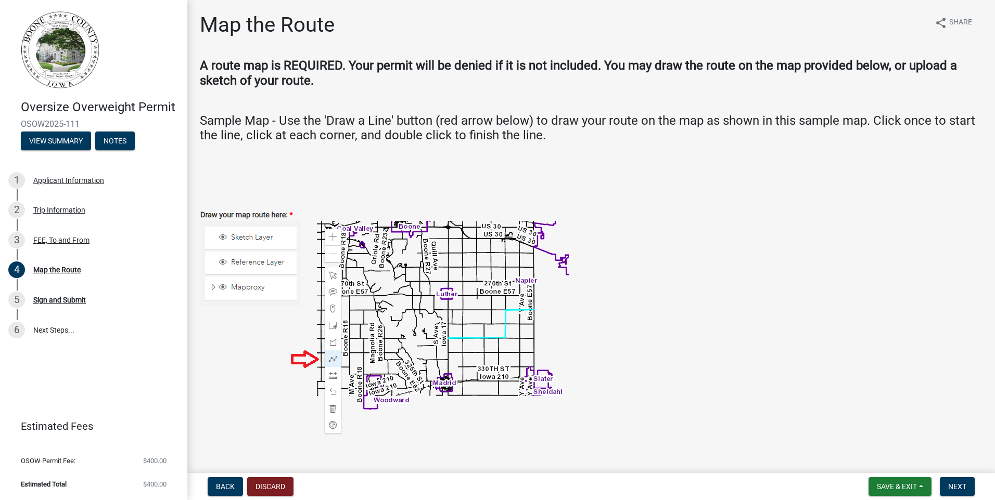
scroll to position [52, 0]
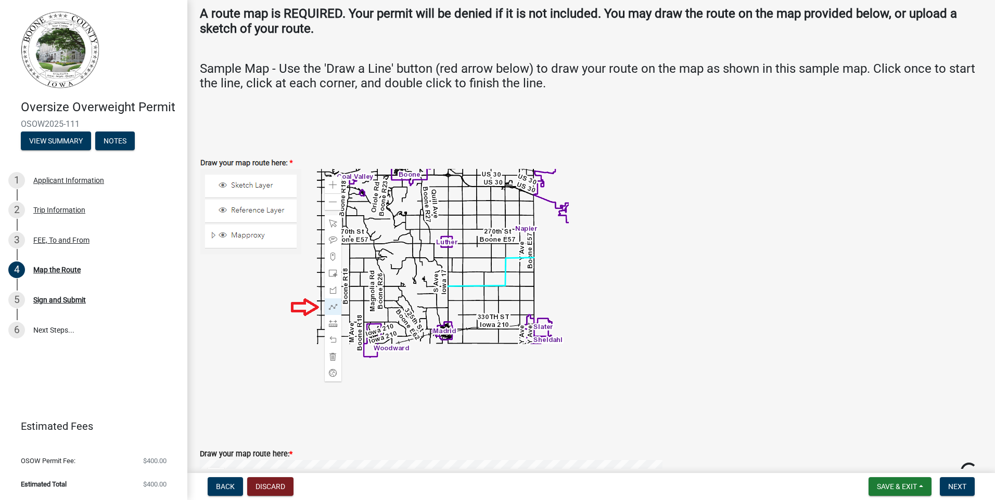
click at [329, 223] on img at bounding box center [384, 260] width 369 height 245
click at [330, 373] on img at bounding box center [384, 260] width 369 height 245
click at [259, 238] on img at bounding box center [384, 260] width 369 height 245
click at [249, 237] on img at bounding box center [384, 260] width 369 height 245
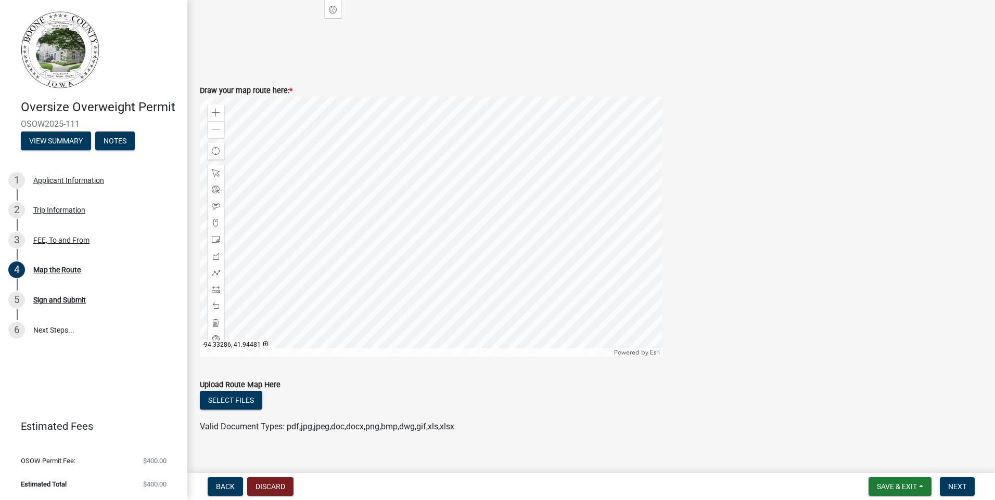
scroll to position [416, 0]
click at [216, 258] on span at bounding box center [216, 256] width 8 height 8
click at [304, 117] on div at bounding box center [431, 226] width 462 height 260
click at [311, 137] on div at bounding box center [431, 226] width 462 height 260
click at [285, 136] on div at bounding box center [431, 226] width 462 height 260
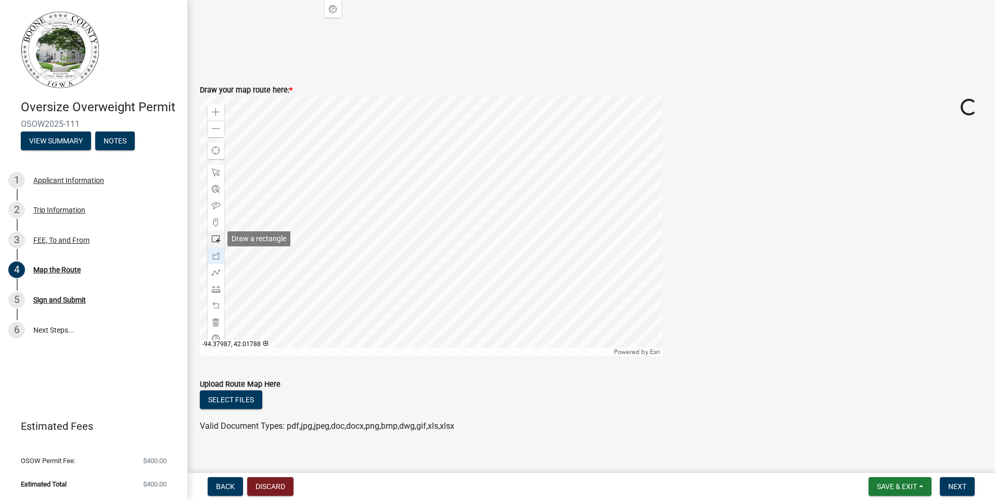
click at [212, 237] on span at bounding box center [216, 239] width 8 height 8
click at [467, 314] on div at bounding box center [431, 226] width 462 height 260
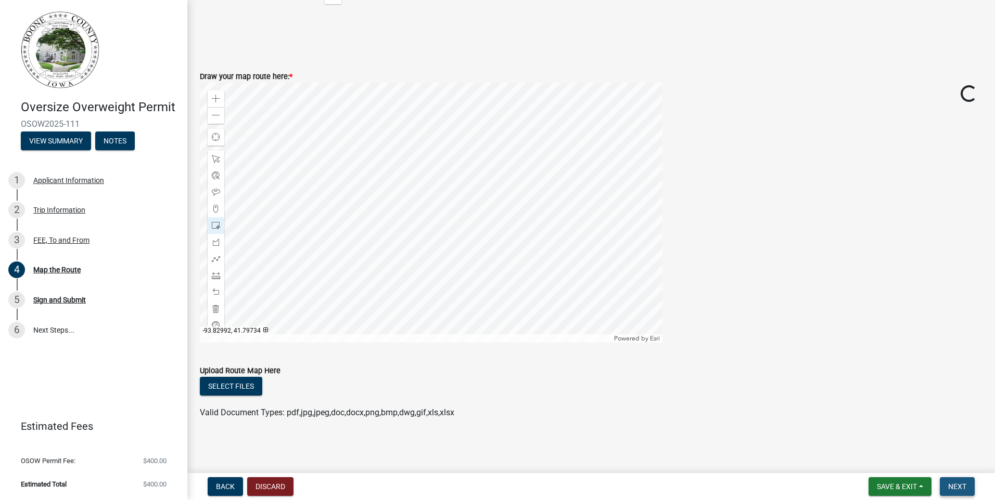
click at [957, 483] on span "Next" at bounding box center [957, 487] width 18 height 8
click at [966, 487] on button "Next" at bounding box center [956, 486] width 35 height 19
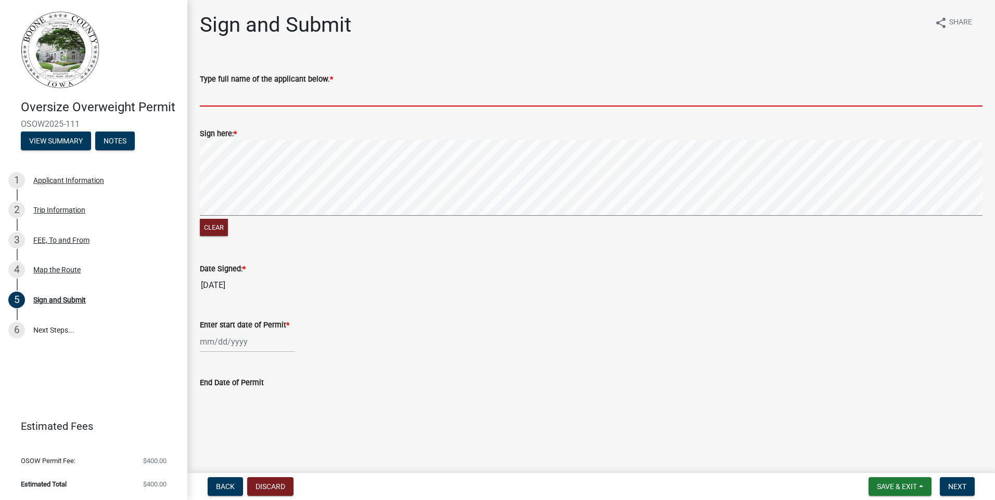
click at [369, 93] on input "Type full name of the applicant below. *" at bounding box center [591, 95] width 782 height 21
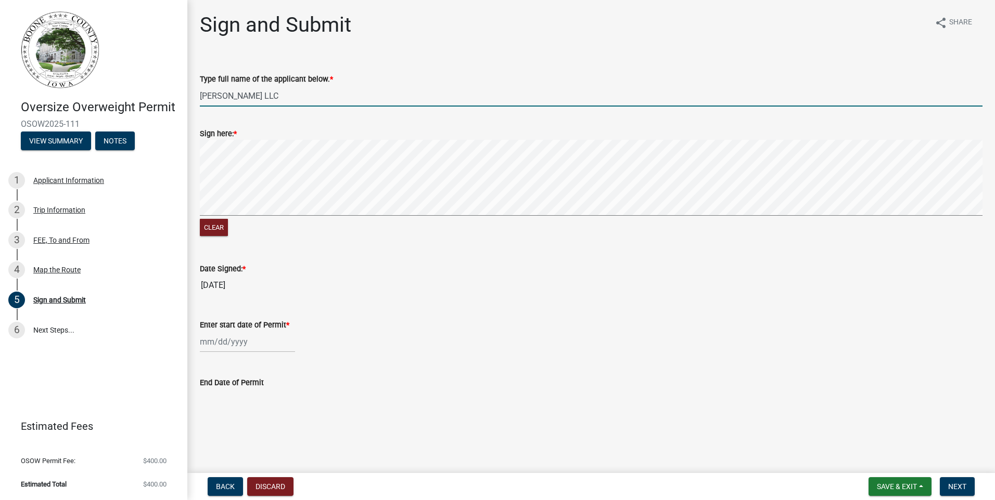
type input "Herman Drainage LLC"
click at [236, 341] on div at bounding box center [247, 341] width 95 height 21
select select "10"
select select "2025"
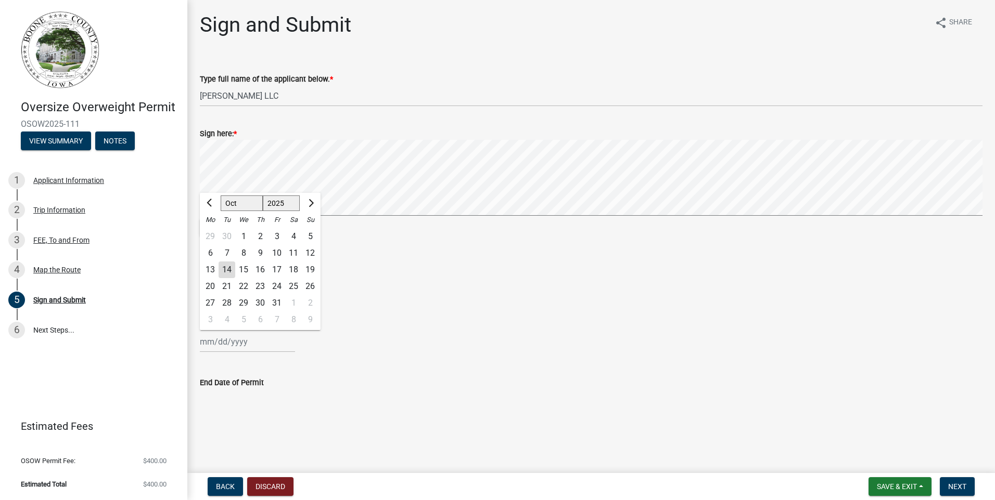
click at [224, 272] on div "14" at bounding box center [226, 270] width 17 height 17
type input "10/14/2025"
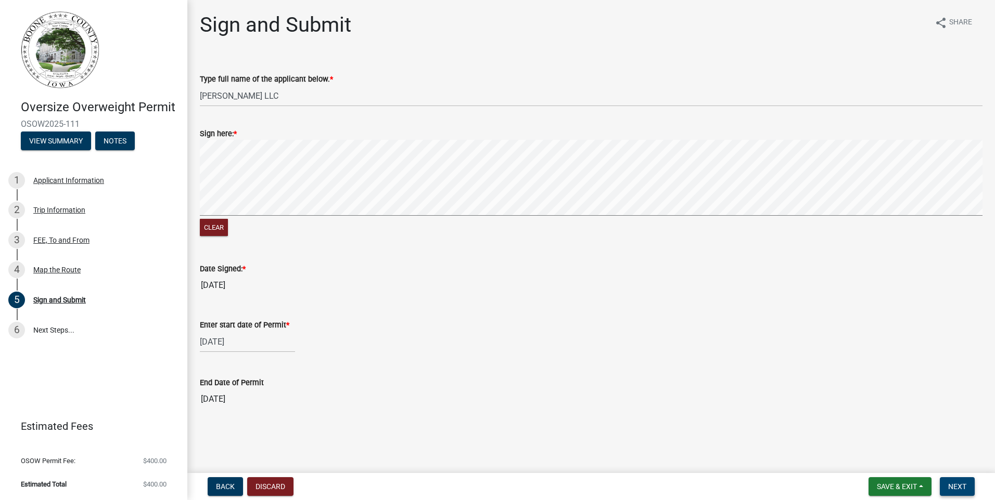
click at [964, 488] on span "Next" at bounding box center [957, 487] width 18 height 8
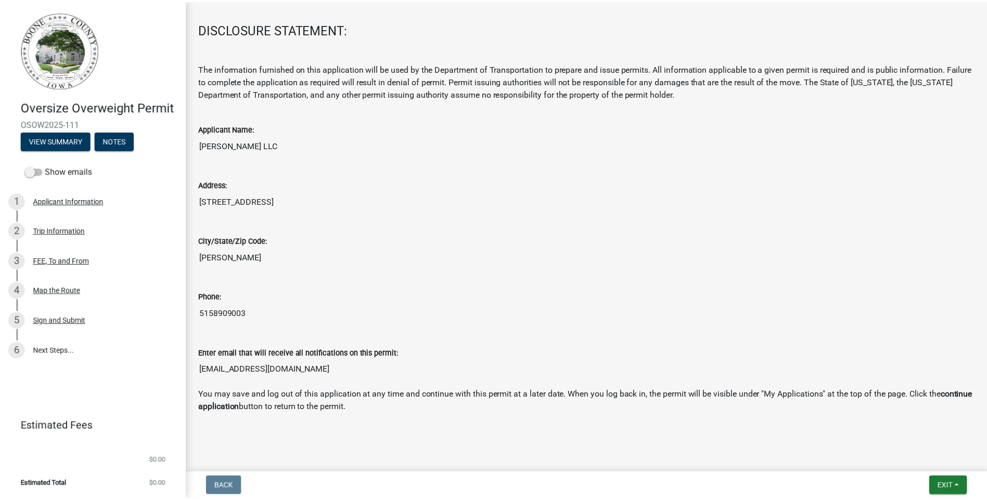
scroll to position [153, 0]
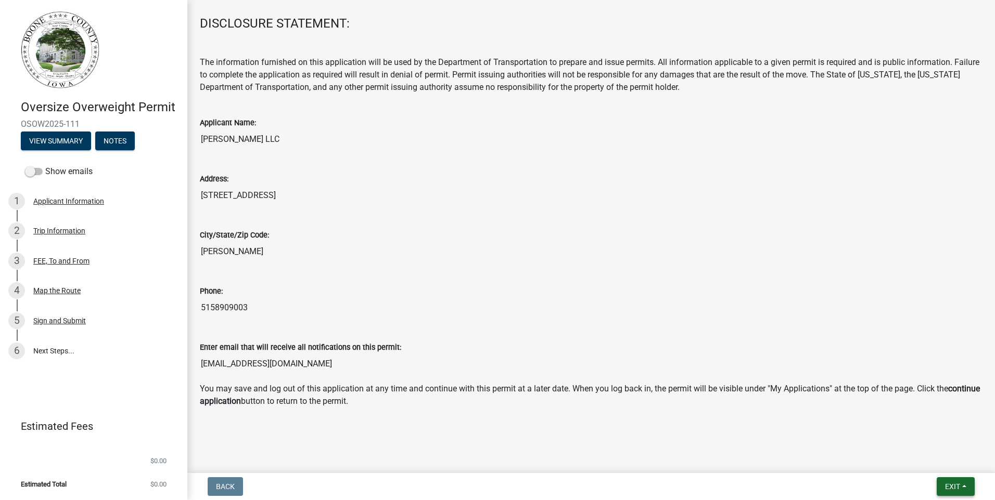
click at [955, 487] on span "Exit" at bounding box center [952, 487] width 15 height 8
click at [934, 457] on button "Save & Exit" at bounding box center [932, 459] width 83 height 25
